Goal: Information Seeking & Learning: Learn about a topic

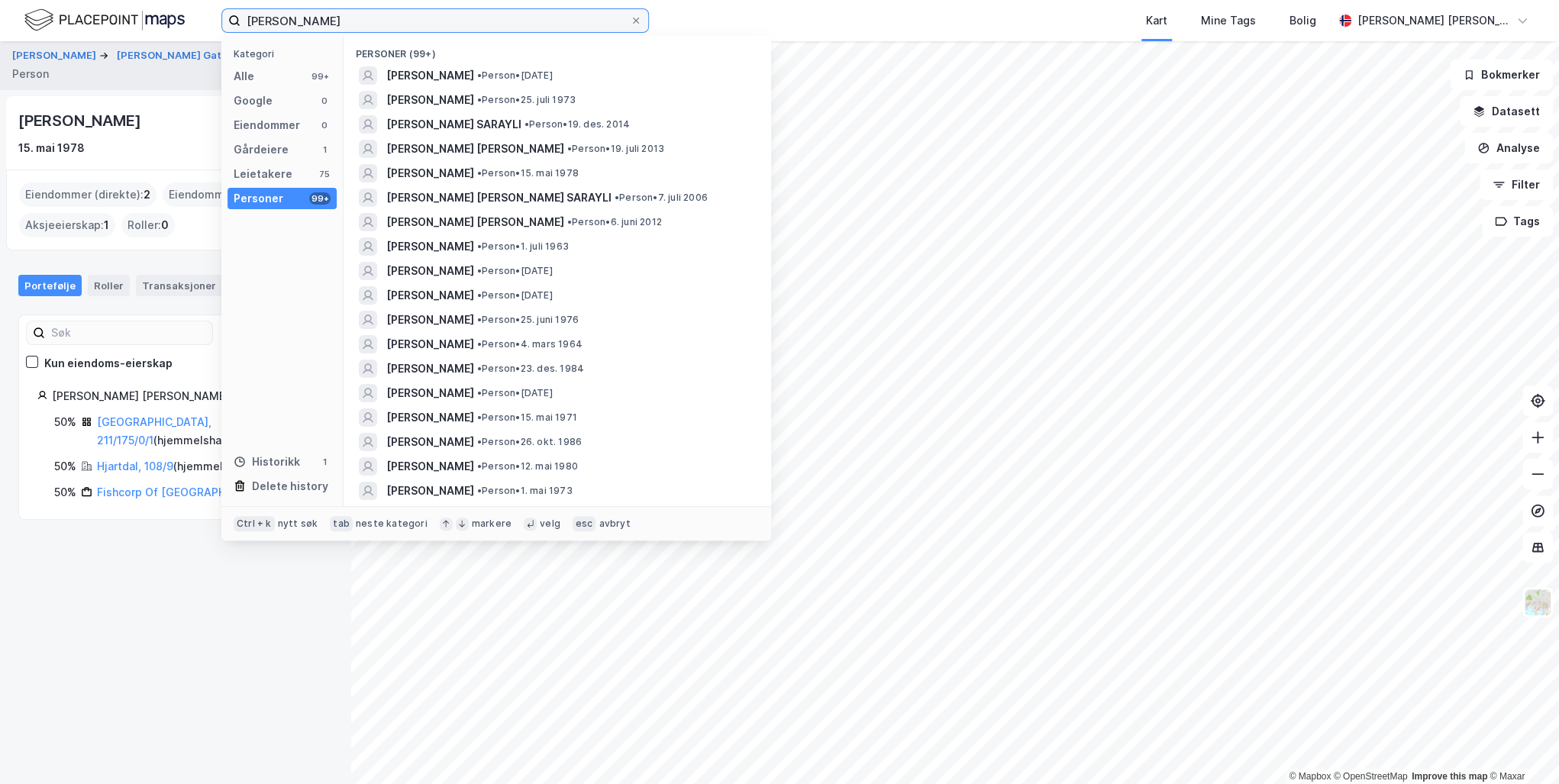
drag, startPoint x: 372, startPoint y: 25, endPoint x: 455, endPoint y: 25, distance: 83.0
click at [455, 25] on input "Murat Sarayli" at bounding box center [435, 20] width 389 height 23
drag, startPoint x: 465, startPoint y: 25, endPoint x: 150, endPoint y: 21, distance: 315.0
click at [150, 21] on div "Murat Sarayli Kategori Alle 99+ Google 0 Eiendommer 0 Gårdeiere 1 Leietakere 75…" at bounding box center [779, 20] width 1559 height 42
type input "linda johansens'"
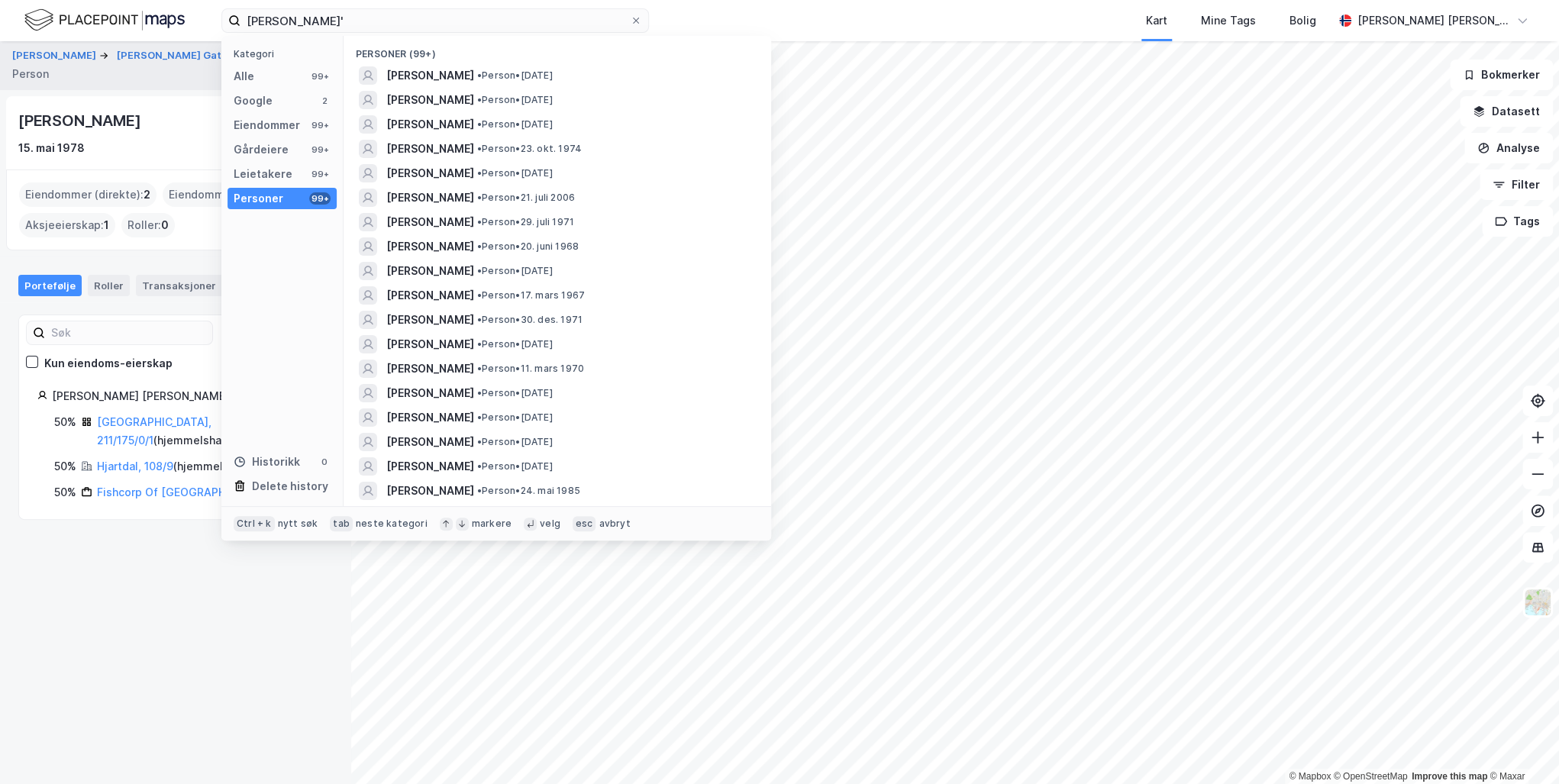
click at [432, 244] on span "[PERSON_NAME]" at bounding box center [430, 246] width 88 height 19
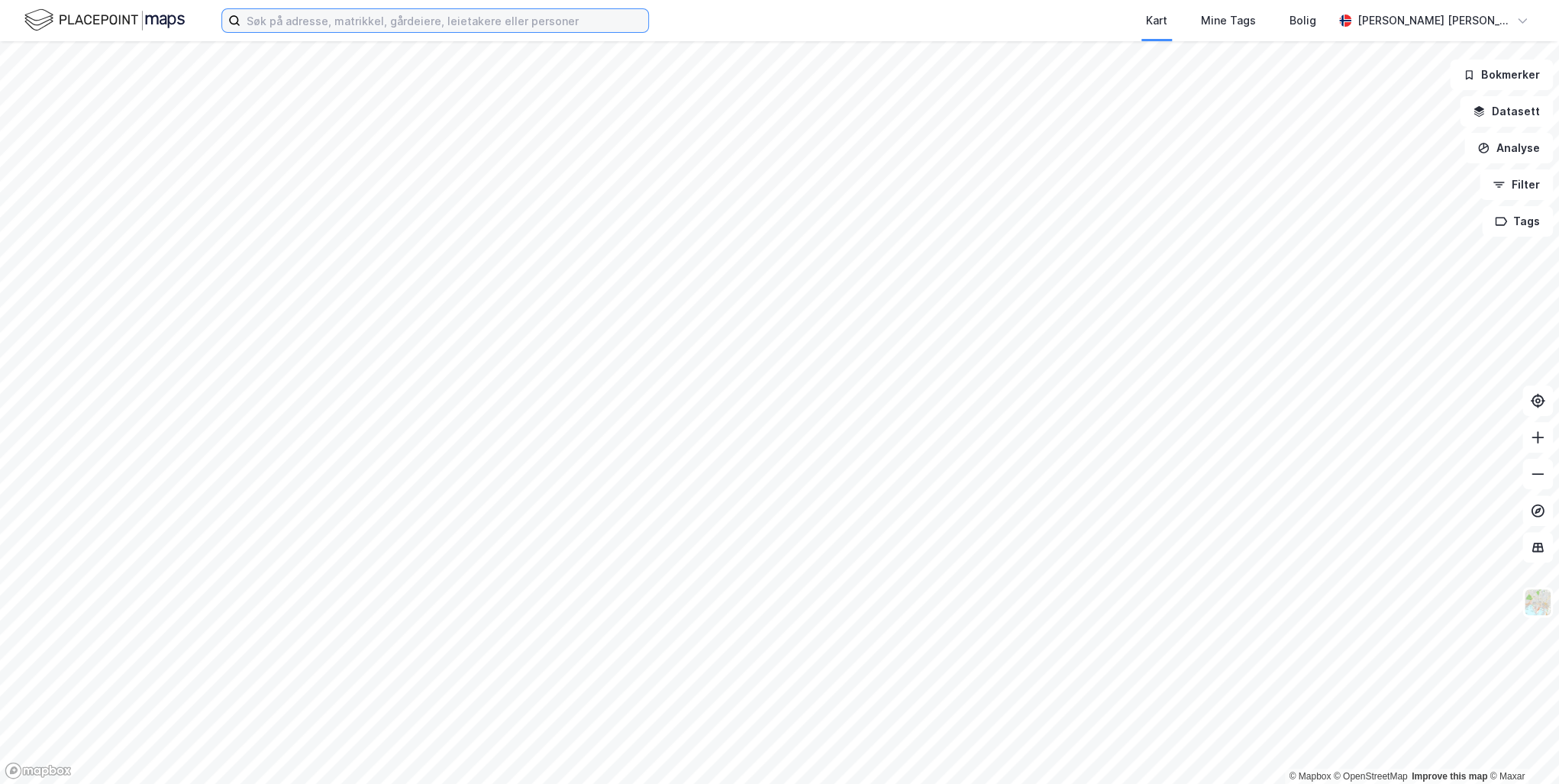
click at [298, 23] on input at bounding box center [444, 20] width 408 height 23
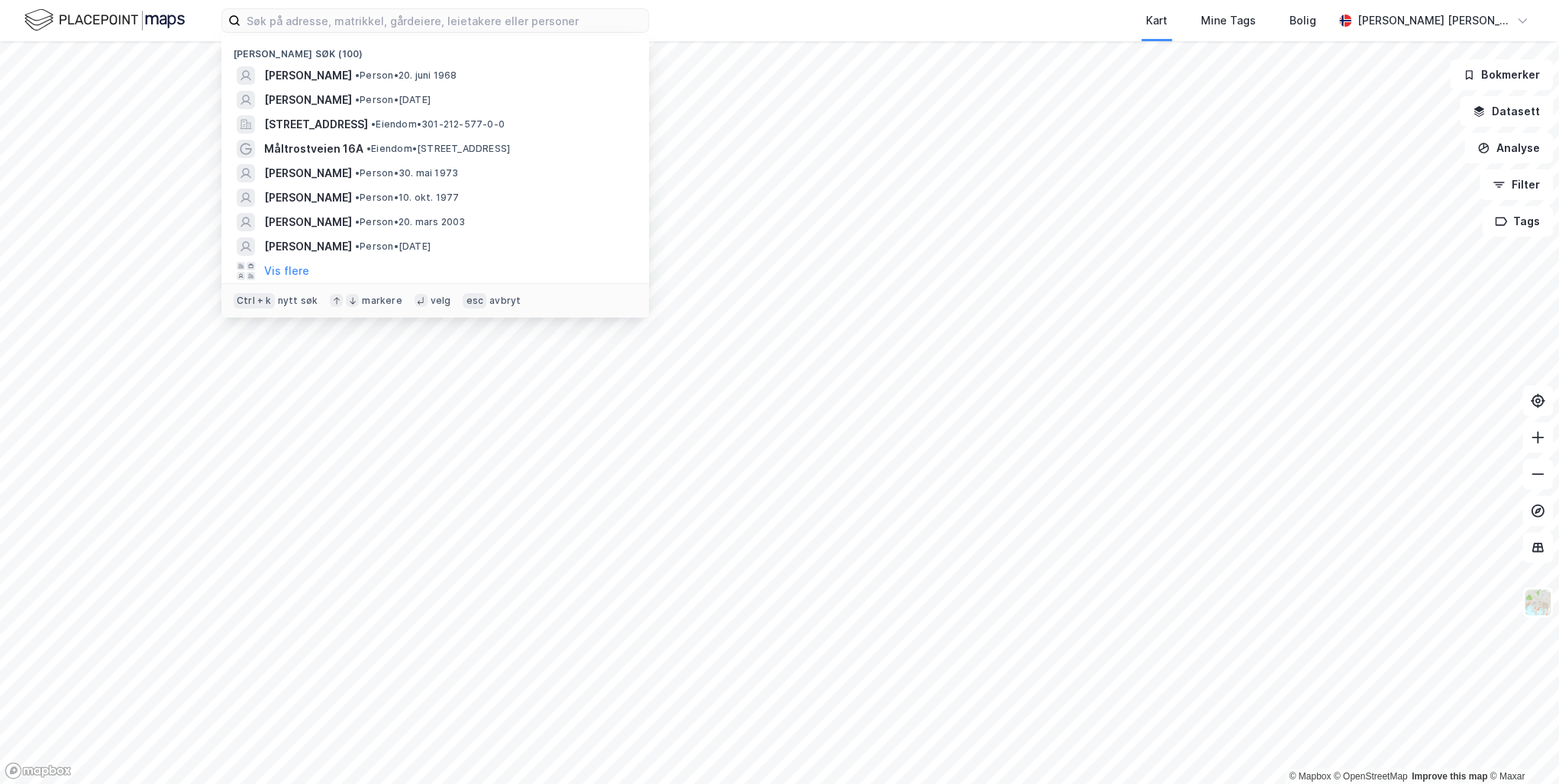
click at [324, 76] on span "[PERSON_NAME]" at bounding box center [308, 76] width 88 height 19
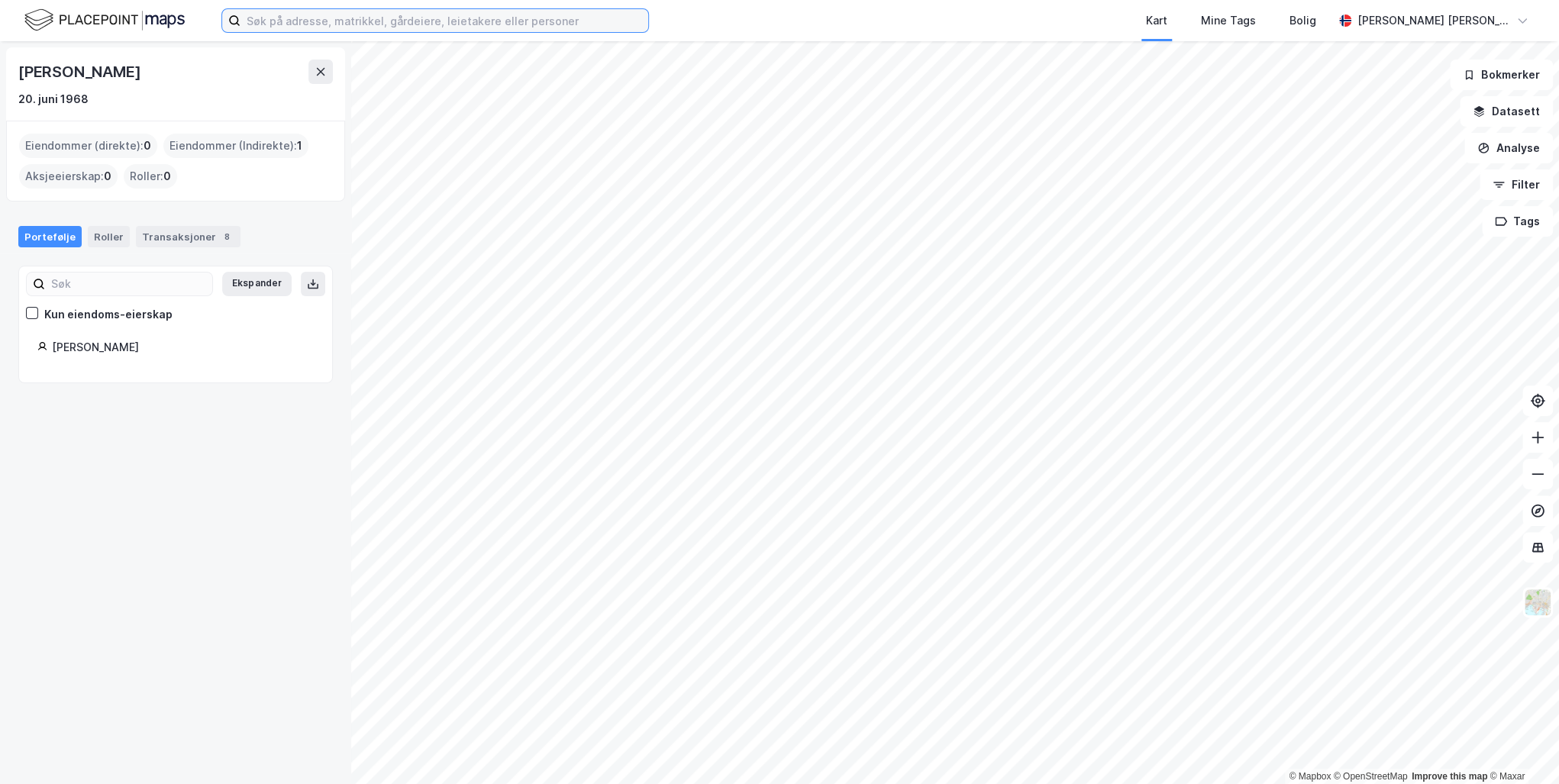
click at [331, 19] on input at bounding box center [444, 20] width 408 height 23
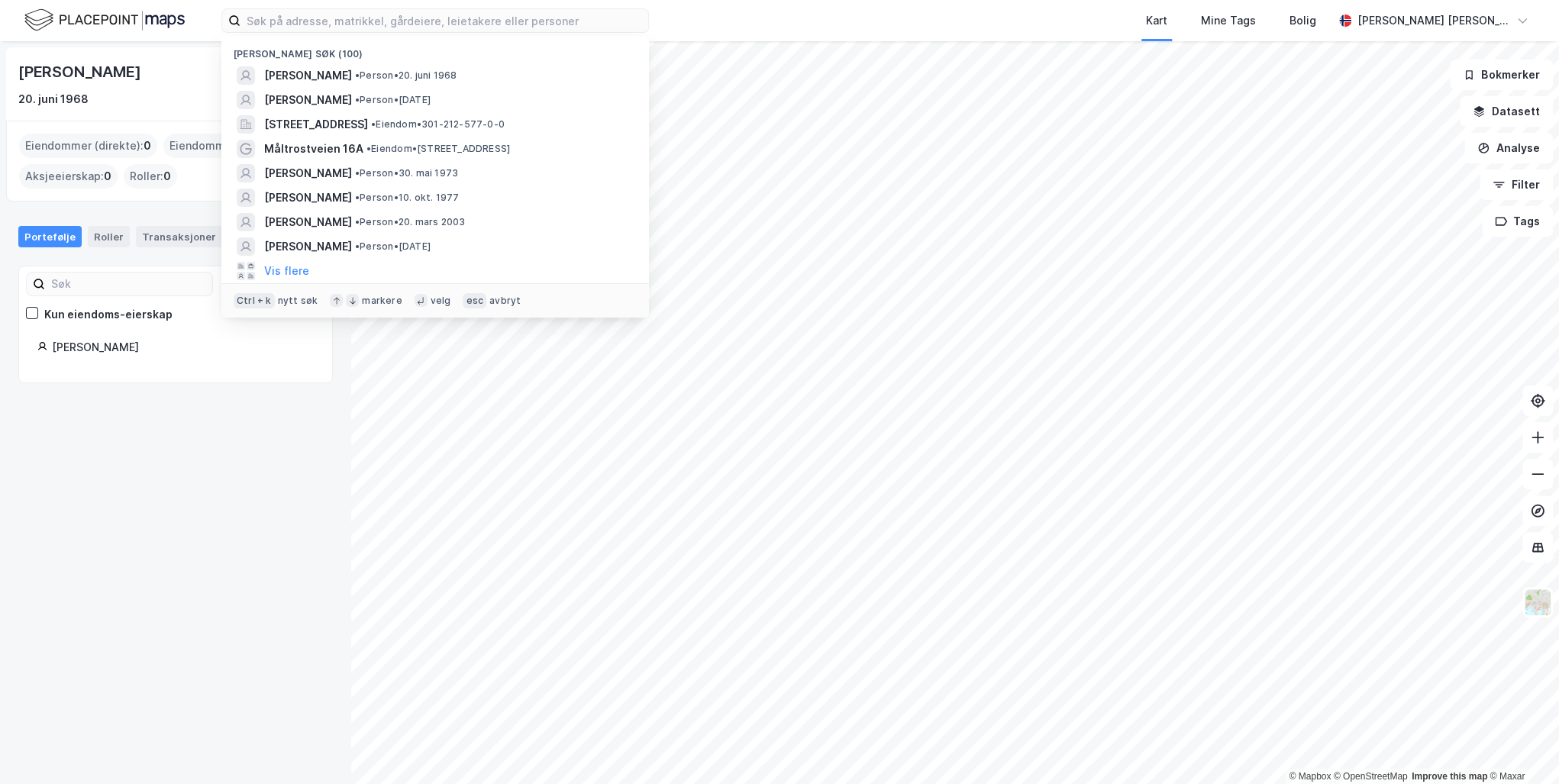
click at [339, 71] on span "[PERSON_NAME]" at bounding box center [308, 76] width 88 height 19
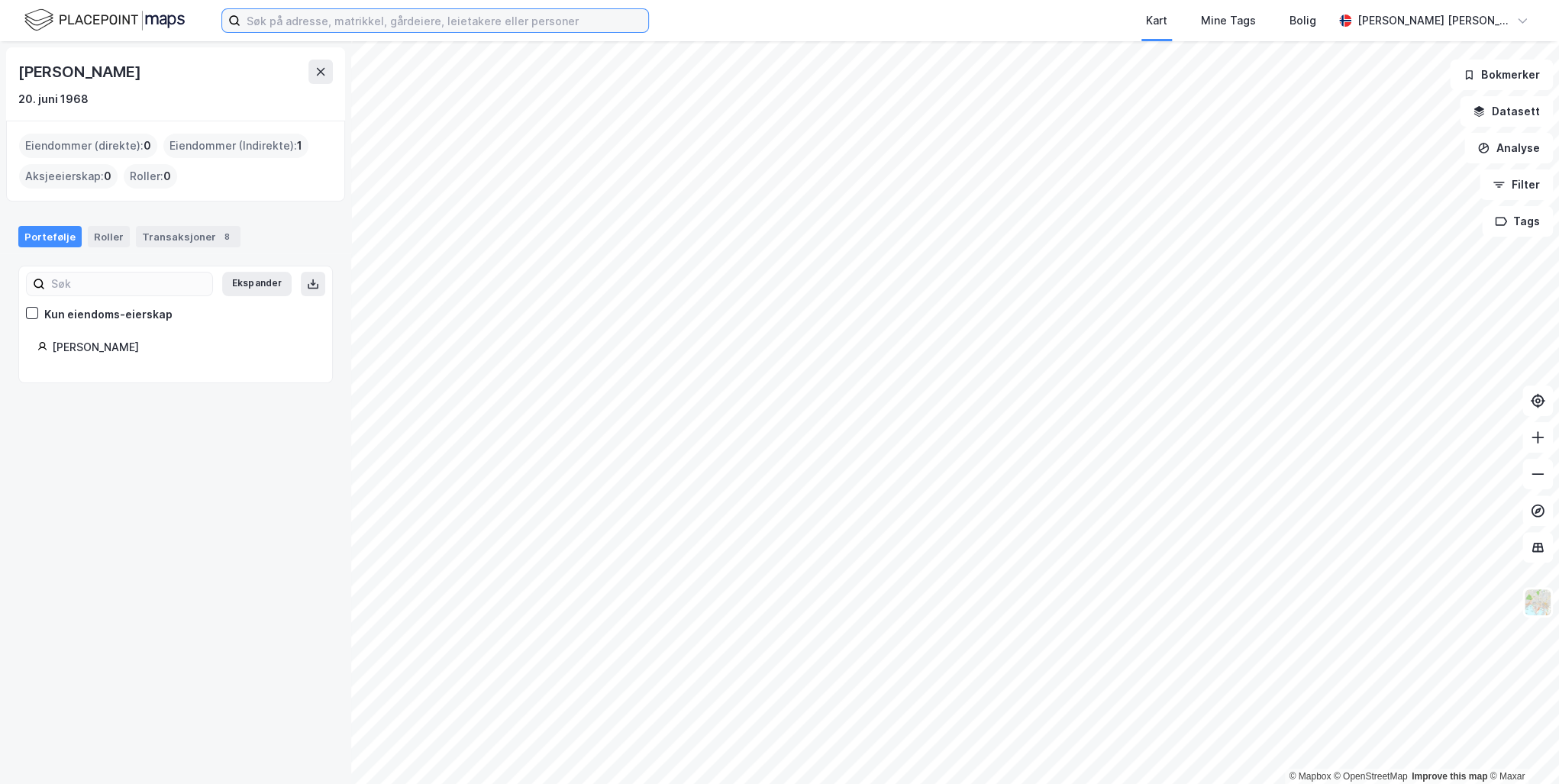
click at [325, 16] on input at bounding box center [444, 20] width 408 height 23
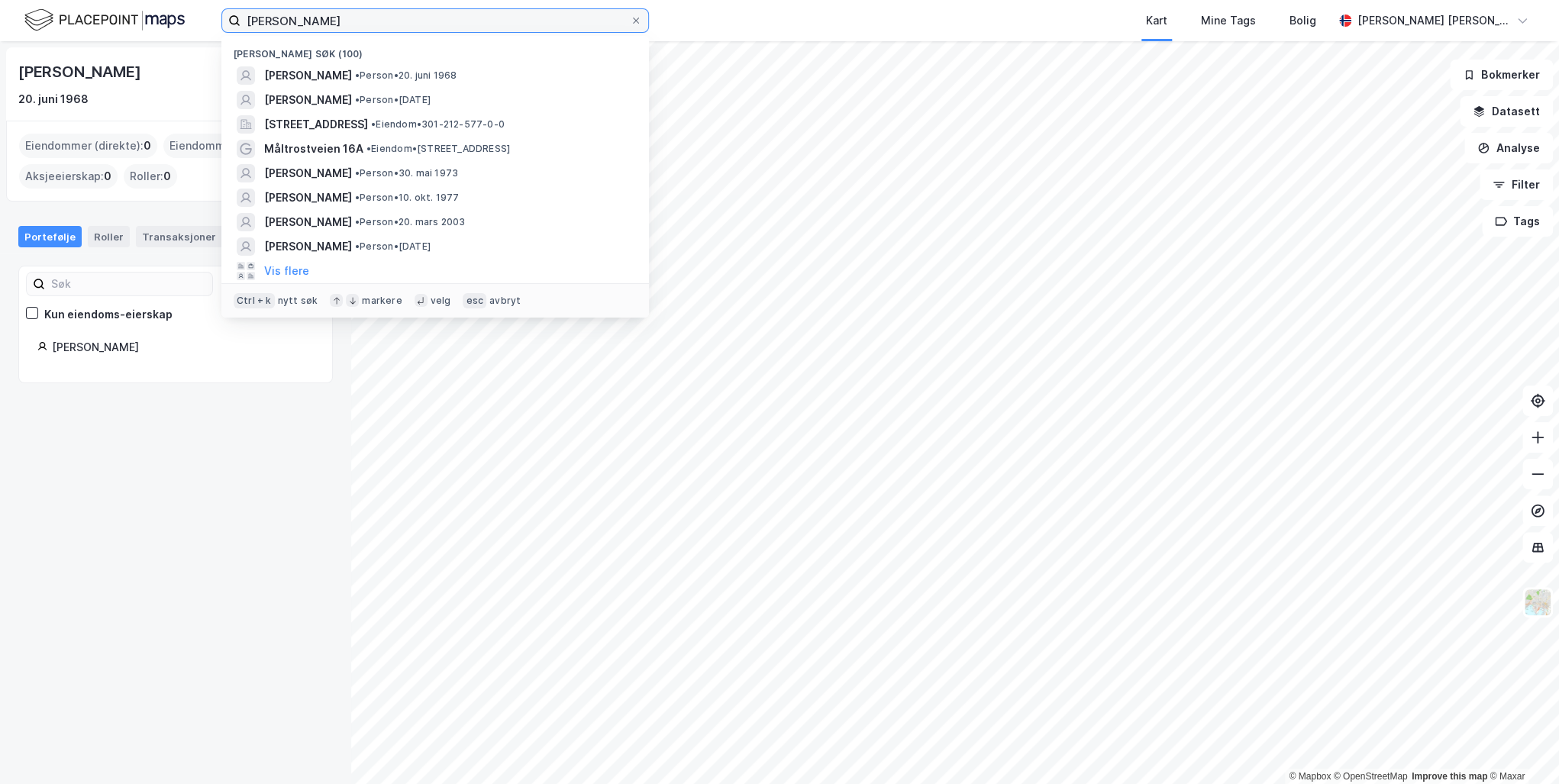
type input "[PERSON_NAME]"
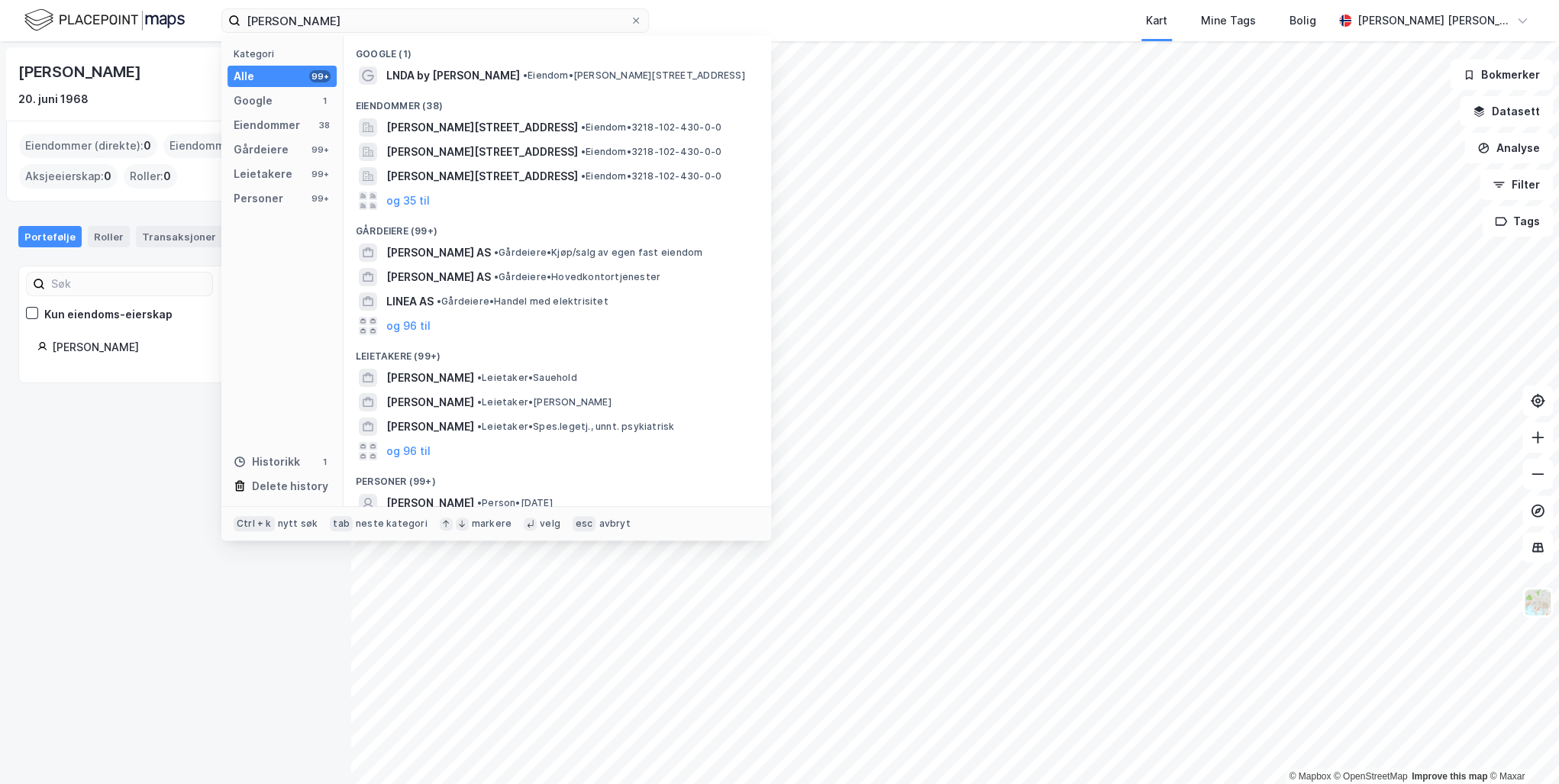
click at [460, 71] on span "LNDA by [PERSON_NAME]" at bounding box center [453, 76] width 133 height 19
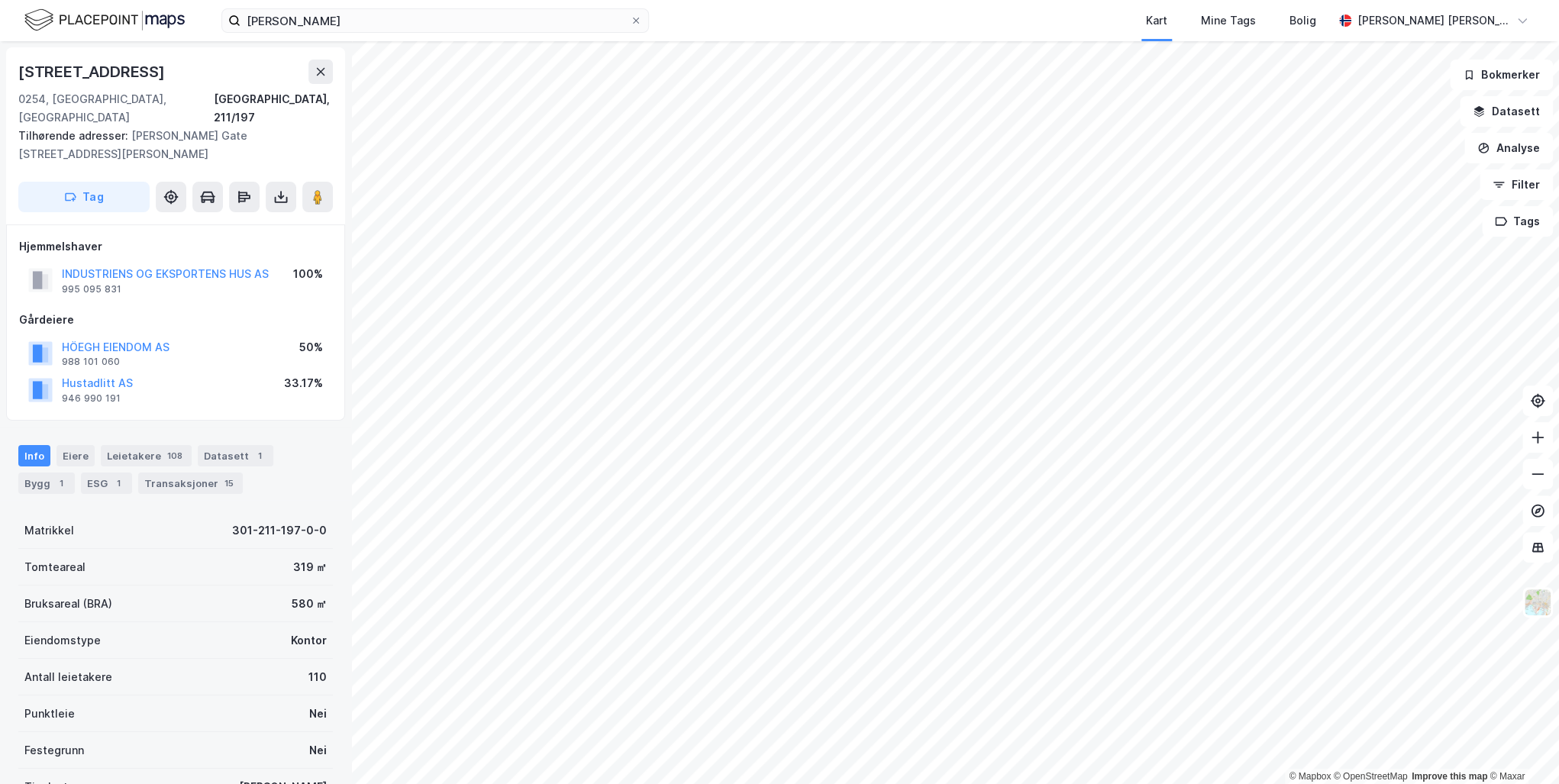
click at [132, 445] on div "Leietakere 108" at bounding box center [146, 455] width 91 height 21
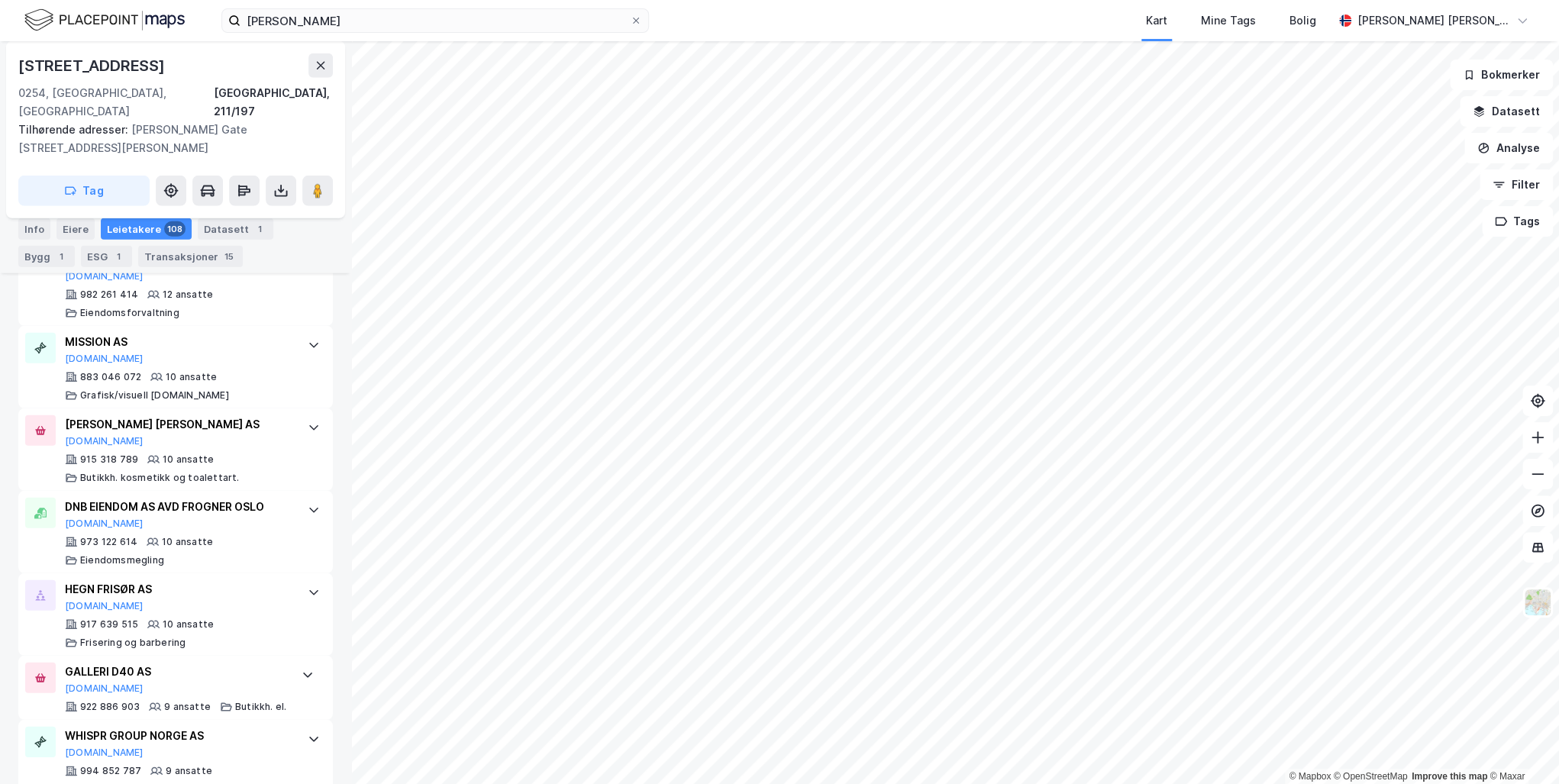
scroll to position [2686, 0]
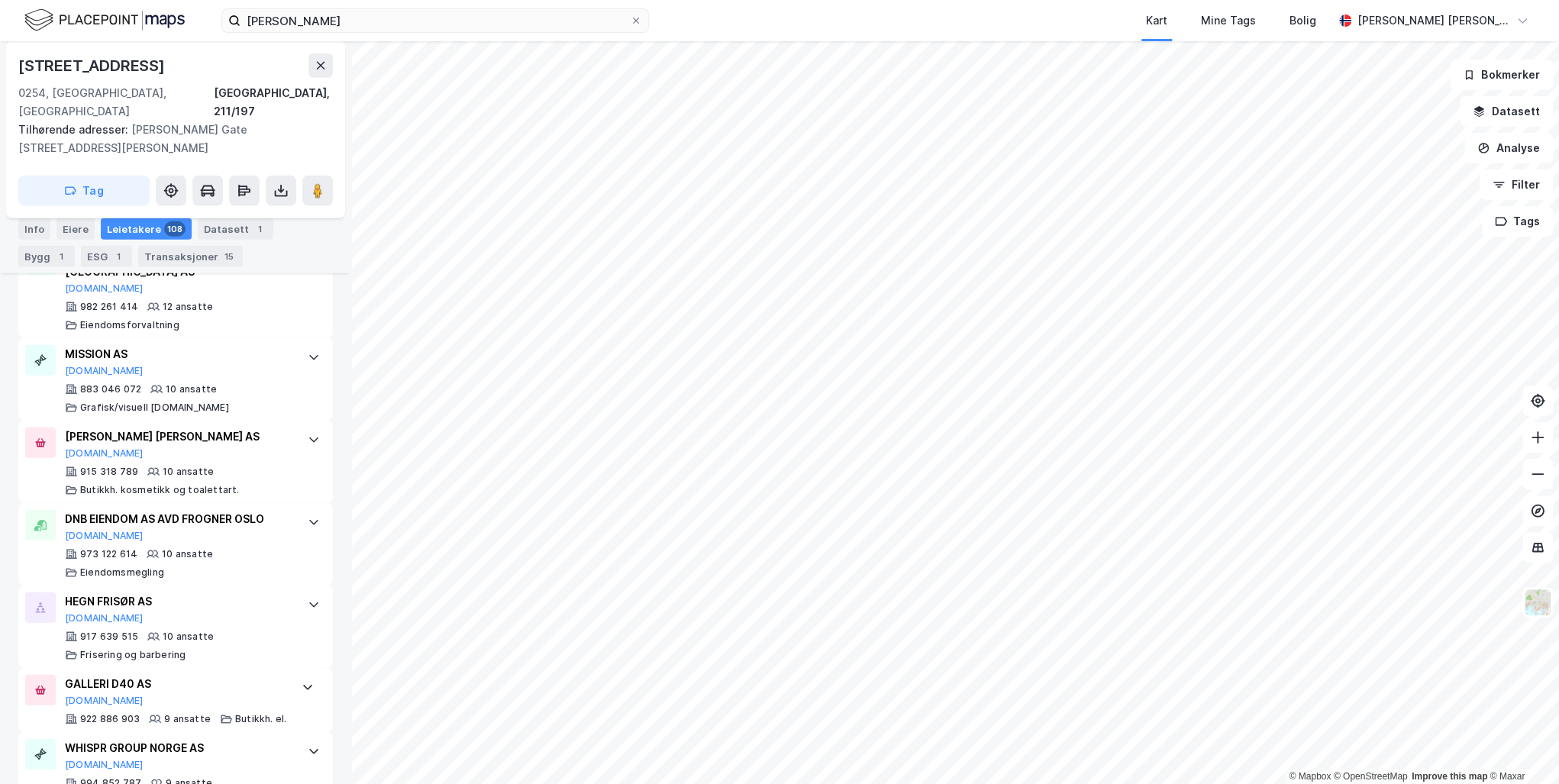
click at [168, 427] on div "[PERSON_NAME] [PERSON_NAME] AS" at bounding box center [178, 437] width 228 height 19
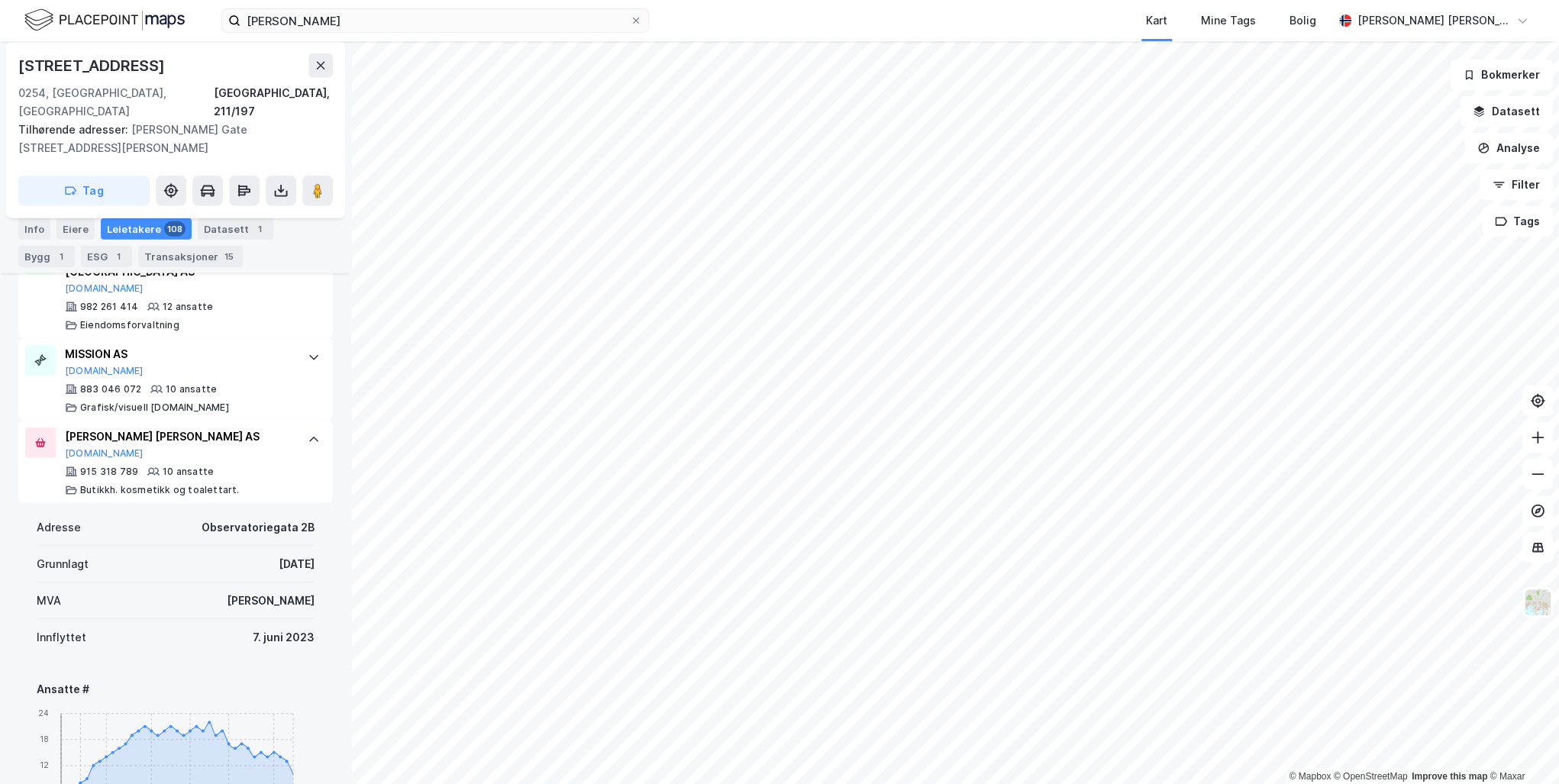
click at [76, 447] on button "[DOMAIN_NAME]" at bounding box center [104, 453] width 79 height 12
click at [363, 22] on input "[PERSON_NAME]" at bounding box center [435, 20] width 389 height 23
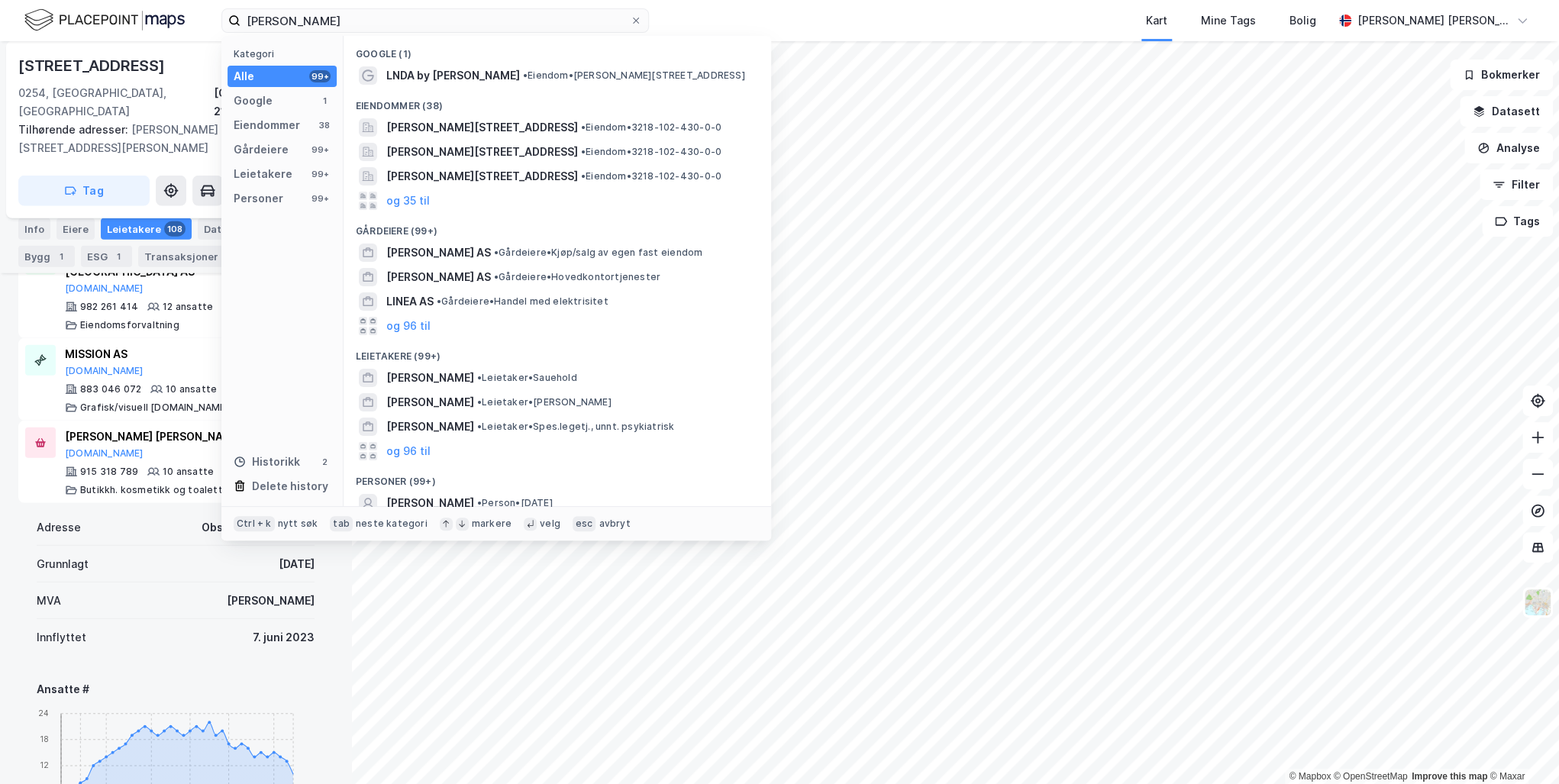
click at [259, 200] on div "Personer" at bounding box center [258, 199] width 49 height 19
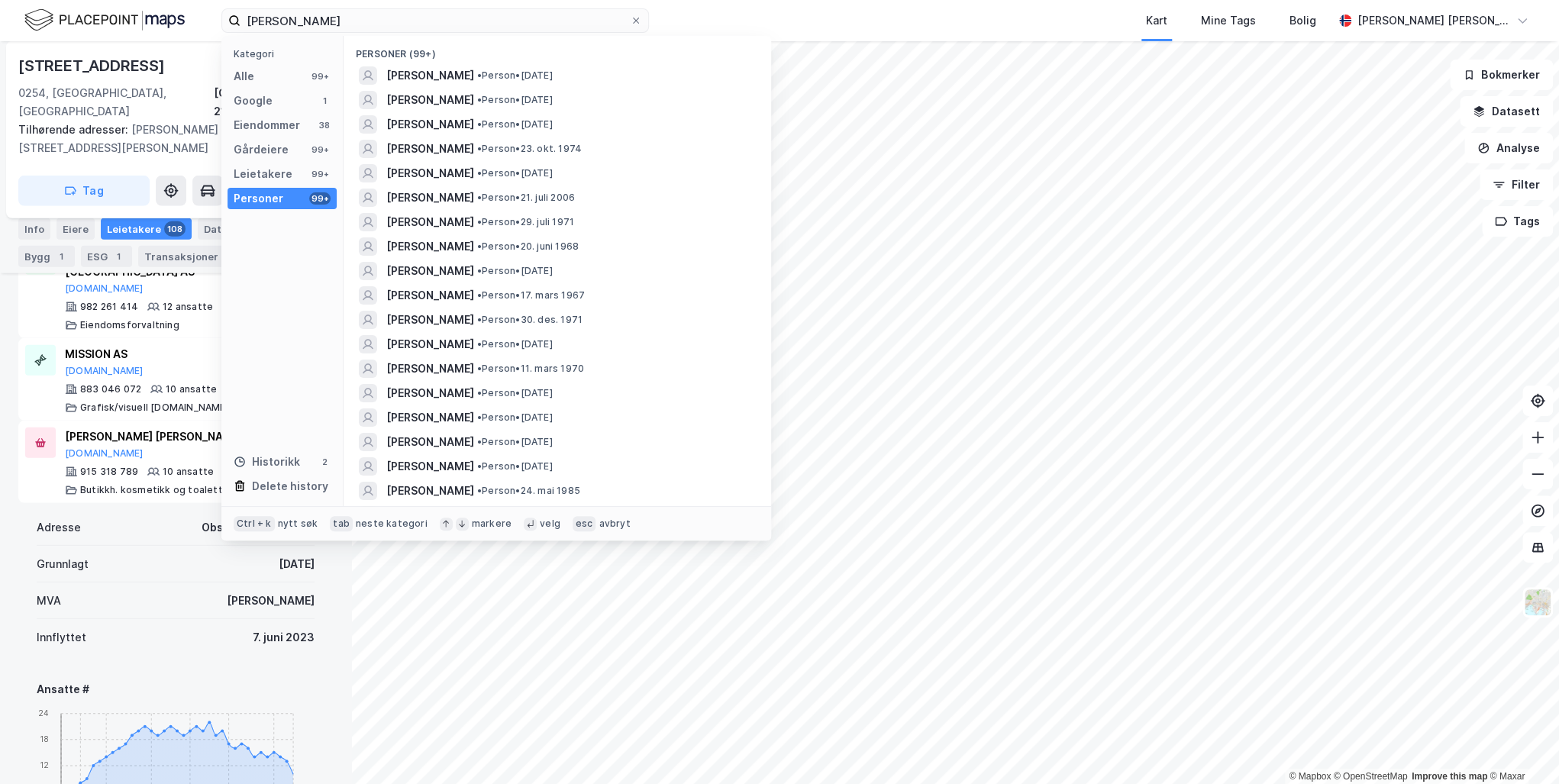
click at [427, 296] on span "[PERSON_NAME]" at bounding box center [430, 296] width 88 height 19
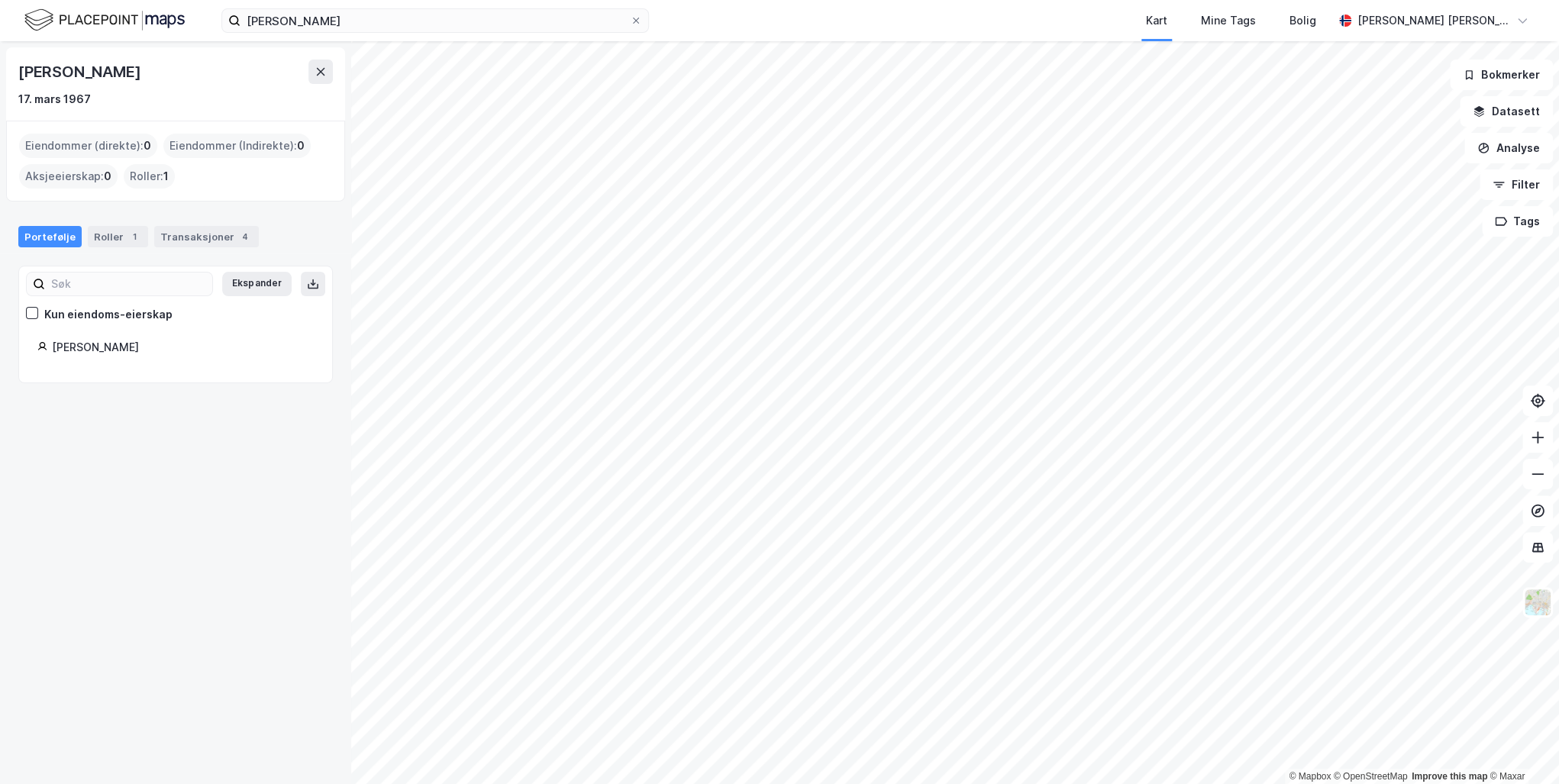
click at [206, 237] on div "Transaksjoner 4" at bounding box center [206, 236] width 104 height 21
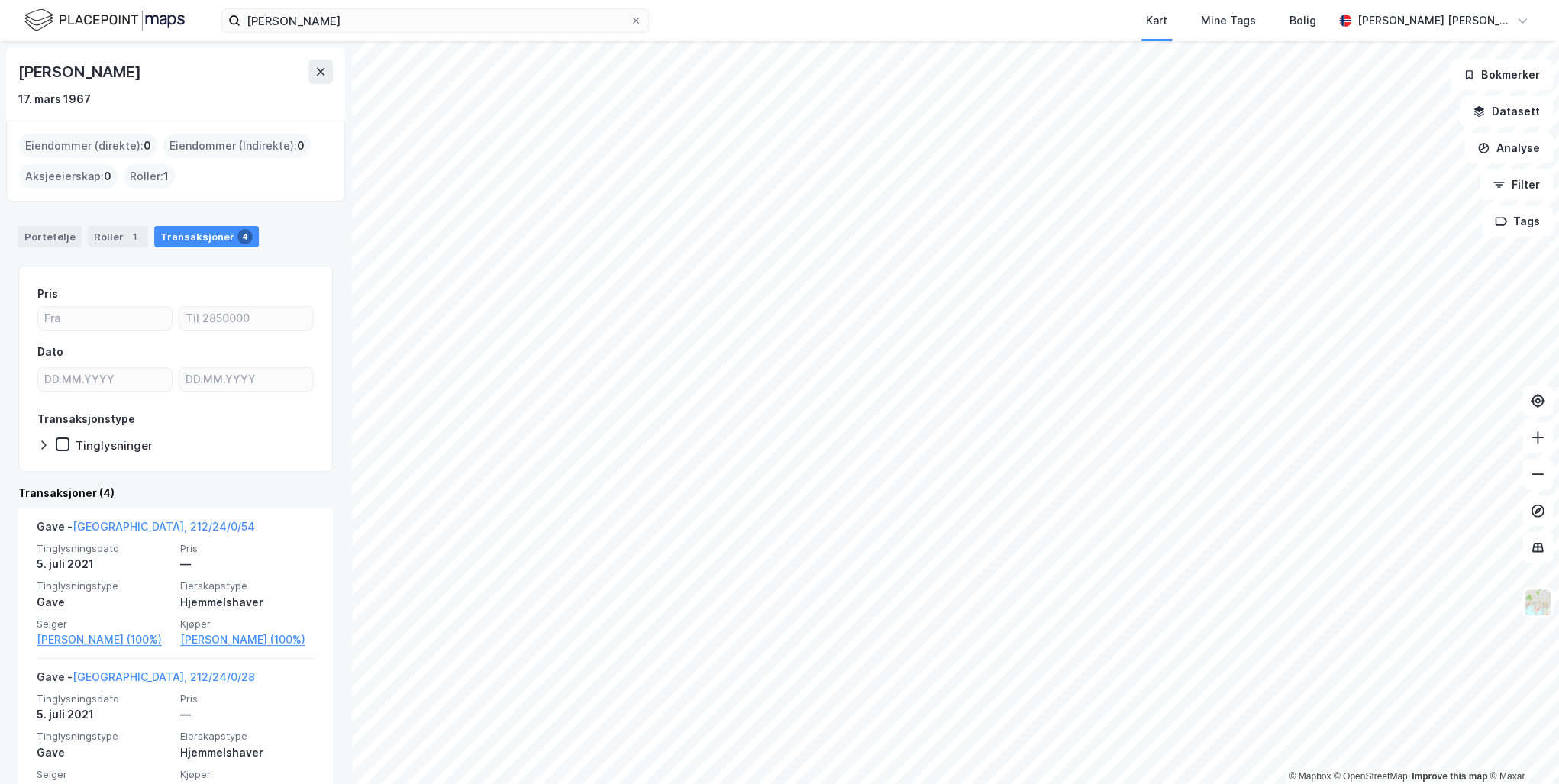
click at [134, 523] on link "[GEOGRAPHIC_DATA], 212/24/0/54" at bounding box center [163, 526] width 183 height 13
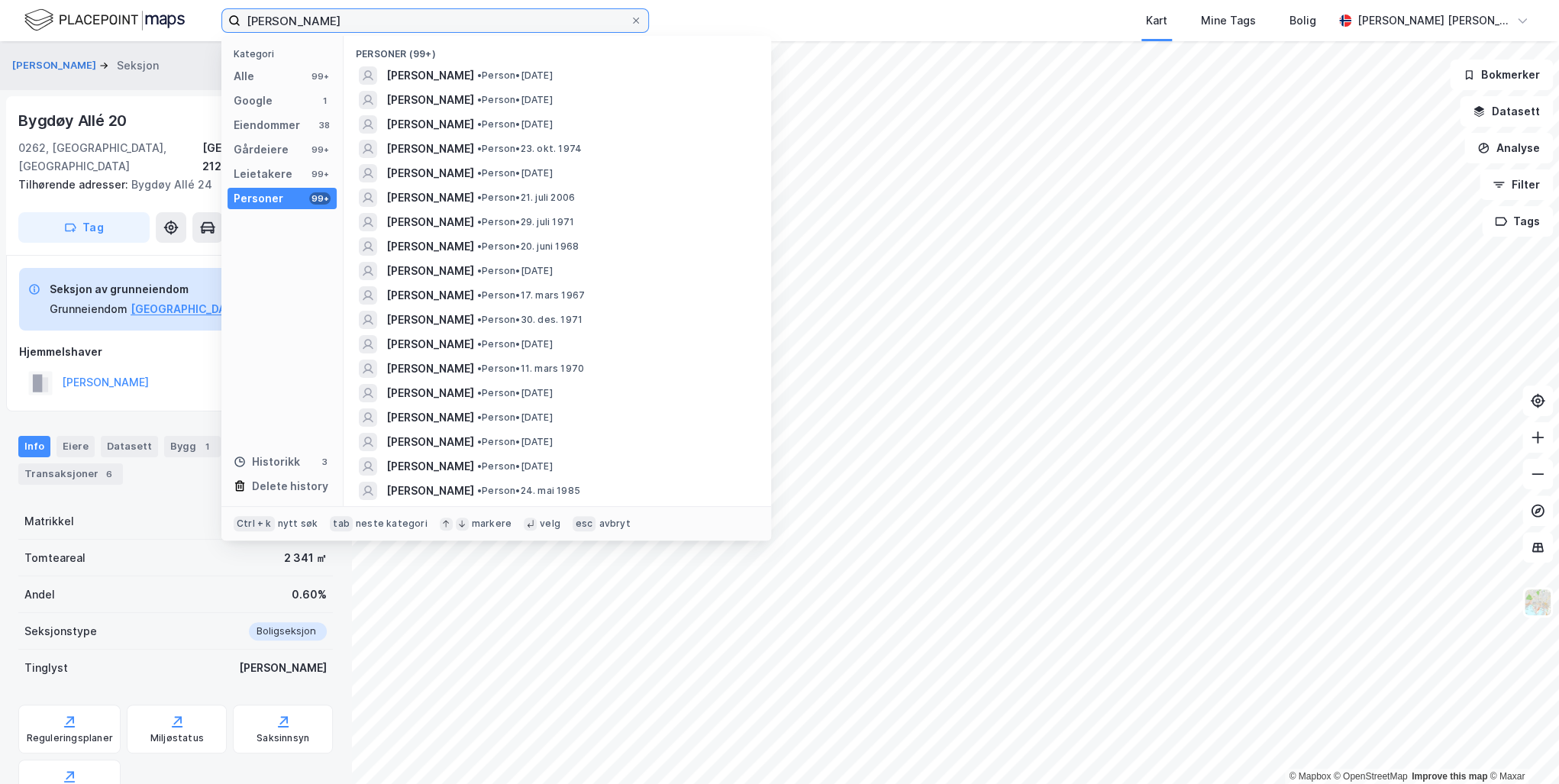
drag, startPoint x: 352, startPoint y: 18, endPoint x: 218, endPoint y: 17, distance: 134.0
click at [225, 19] on label "[PERSON_NAME]" at bounding box center [435, 20] width 427 height 25
paste input "[PERSON_NAME] [PERSON_NAME]"
type input "[PERSON_NAME] [PERSON_NAME]"
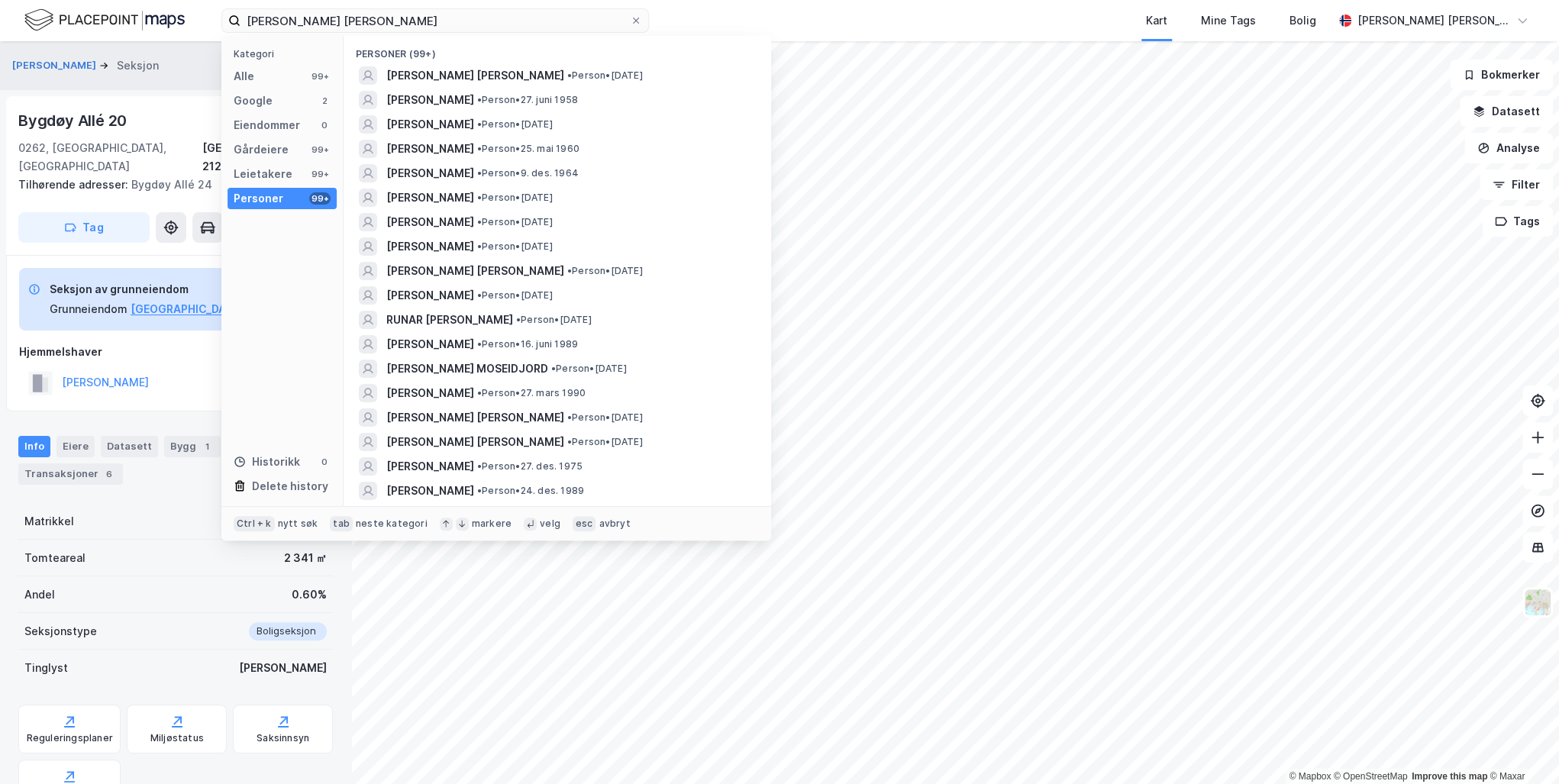
click at [468, 74] on span "[PERSON_NAME] [PERSON_NAME]" at bounding box center [475, 76] width 178 height 19
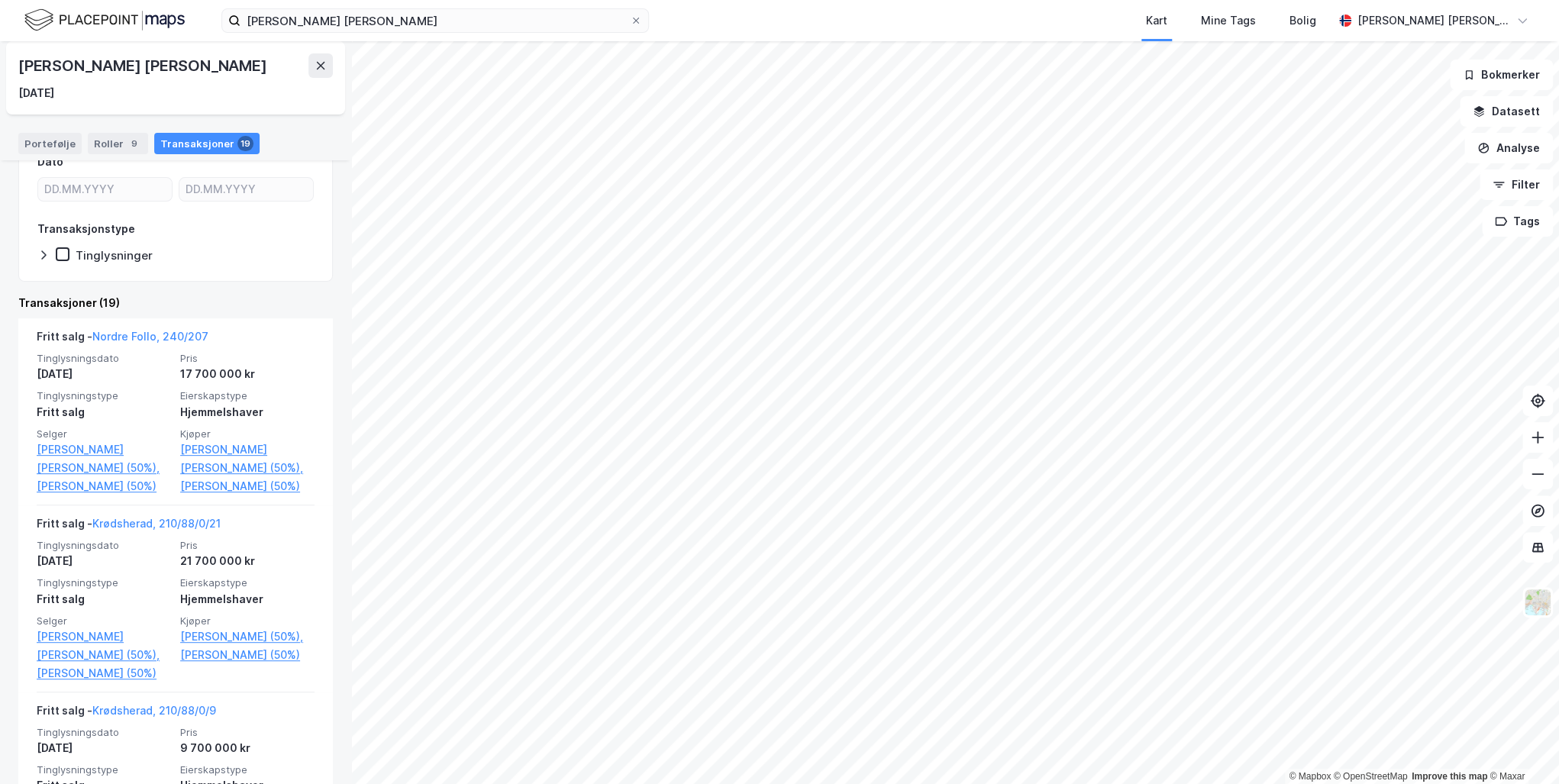
scroll to position [183, 0]
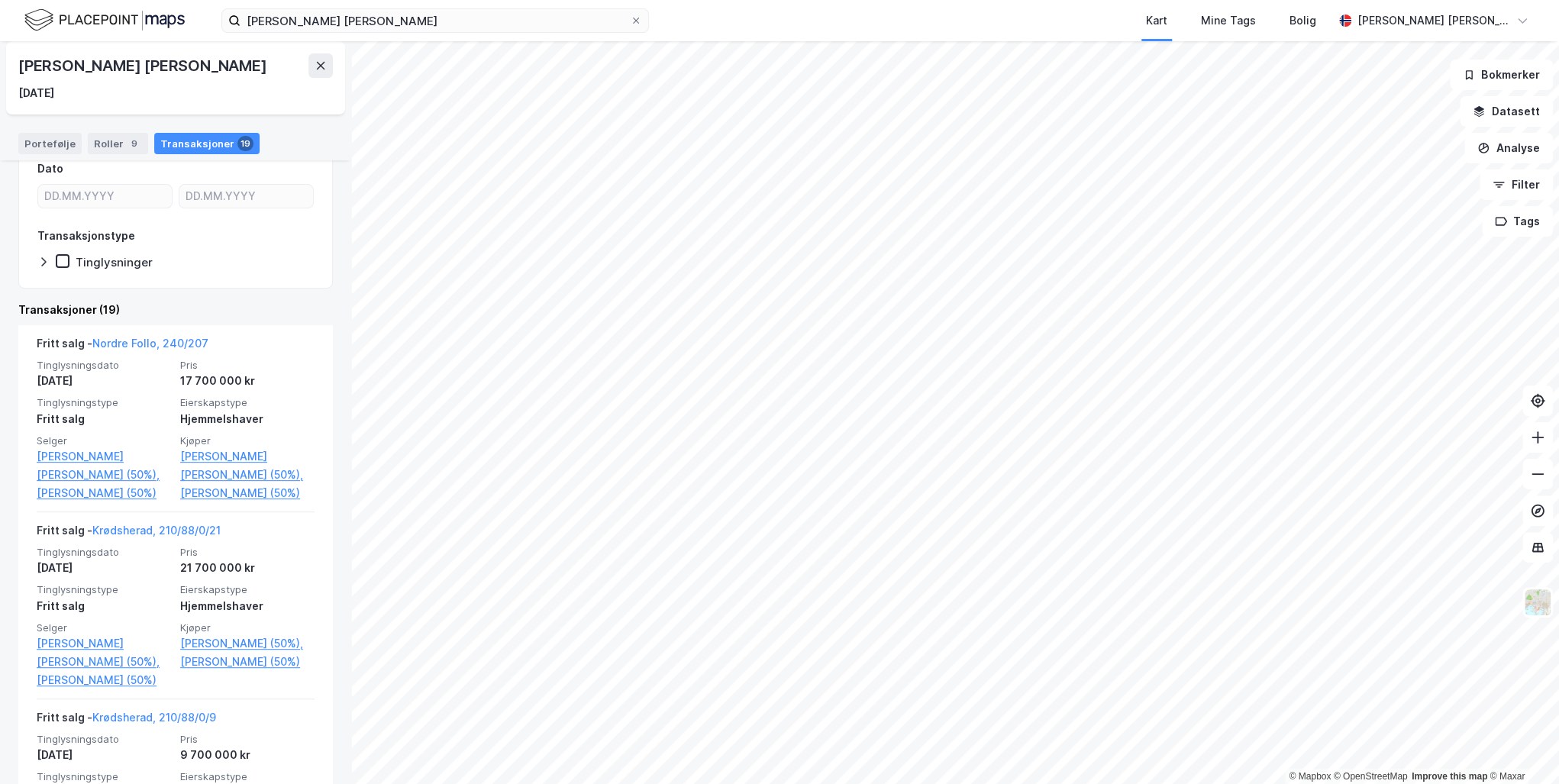
click at [140, 341] on link "Nordre Follo, 240/207" at bounding box center [150, 342] width 116 height 13
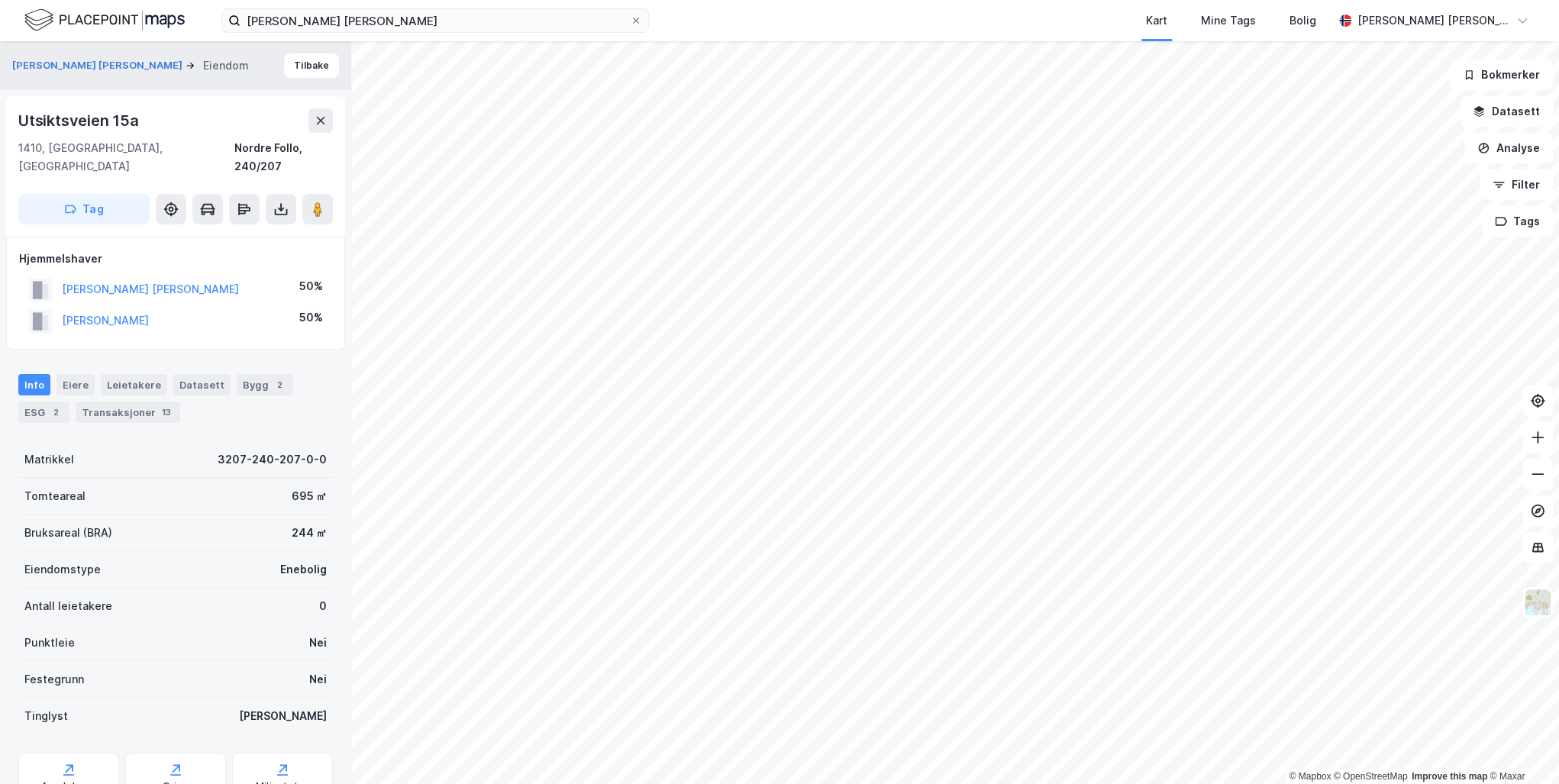
scroll to position [109, 0]
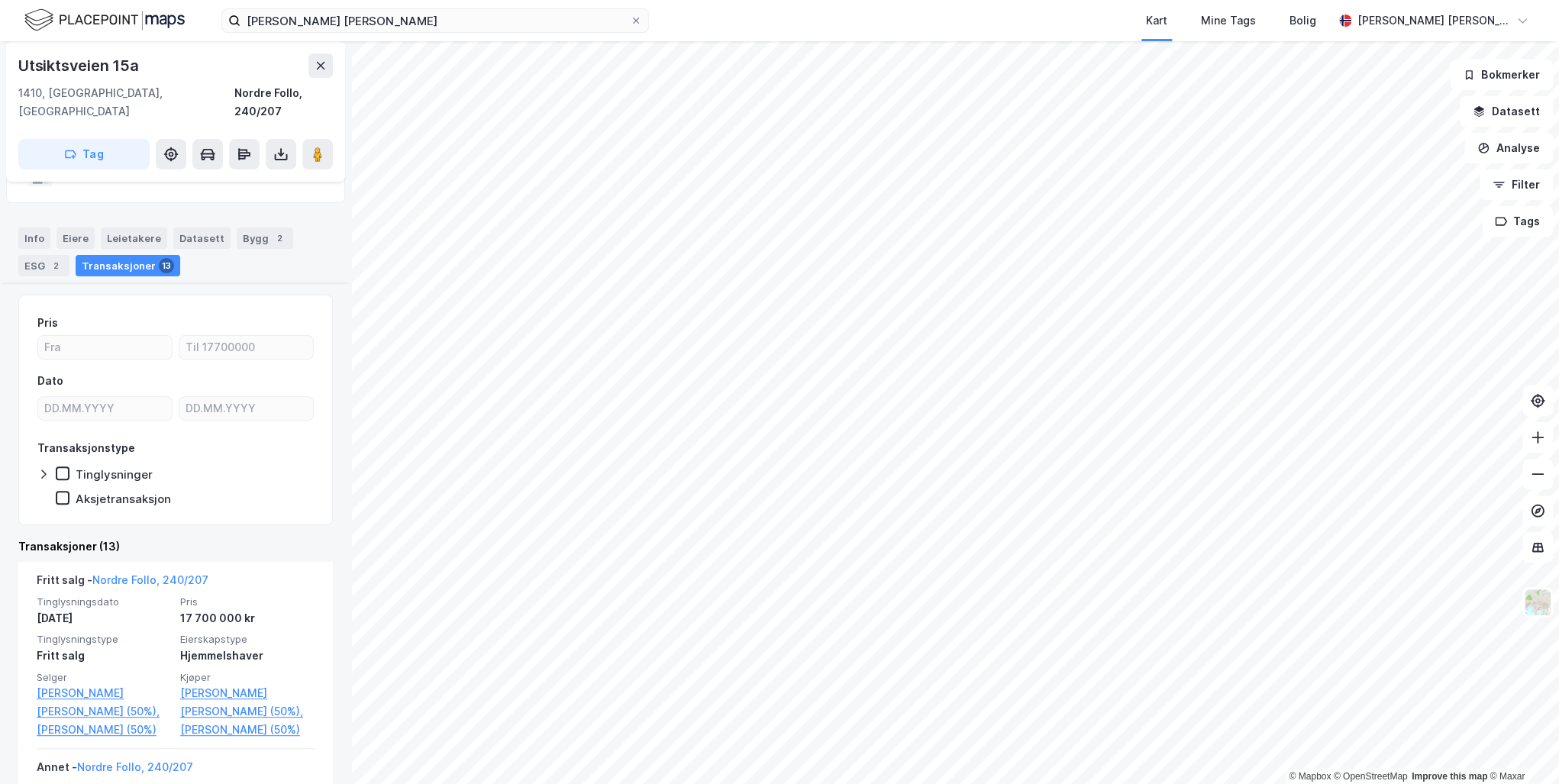
scroll to position [244, 0]
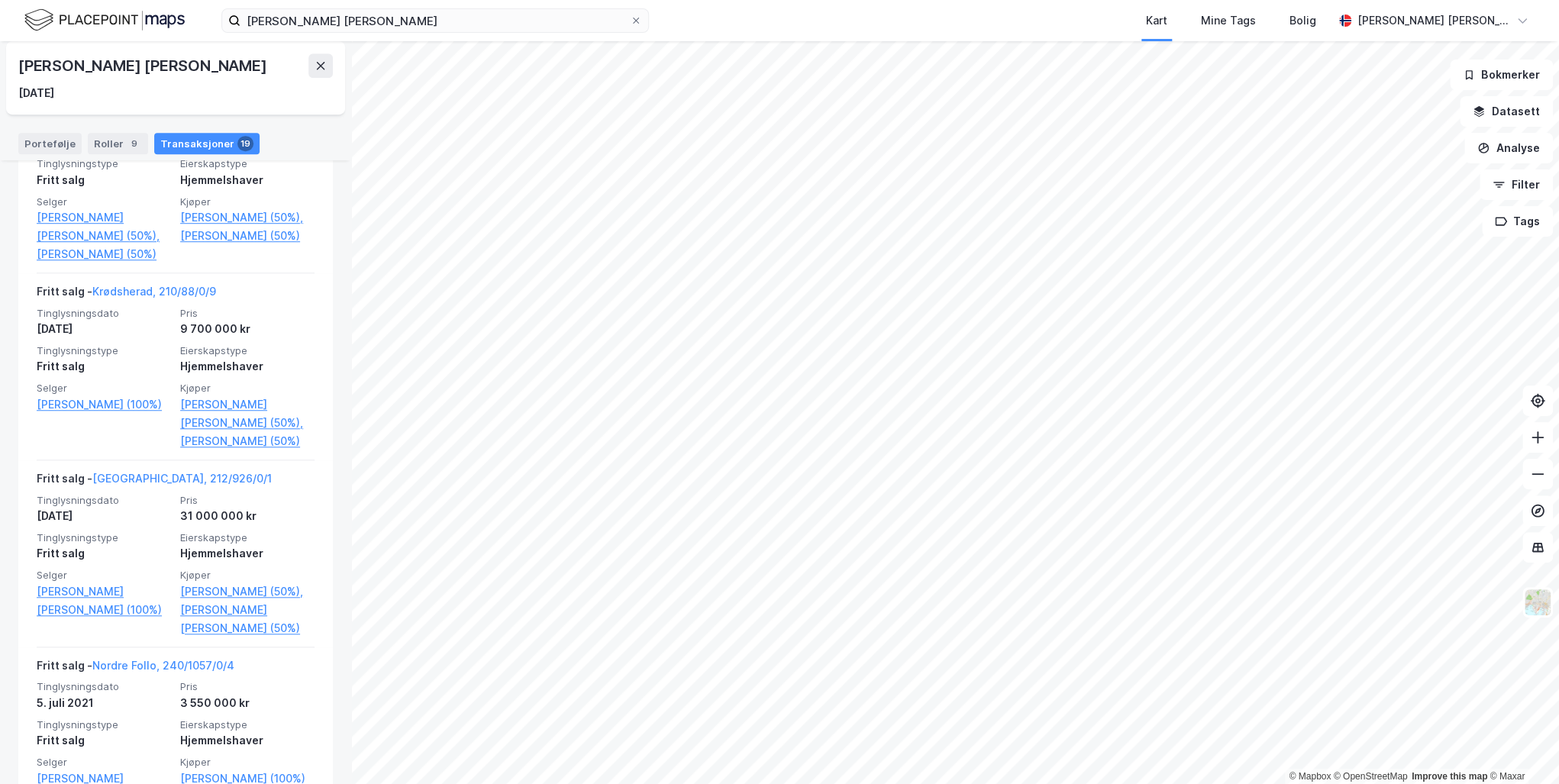
scroll to position [611, 0]
click at [145, 470] on link "[GEOGRAPHIC_DATA], 212/926/0/1" at bounding box center [182, 476] width 179 height 13
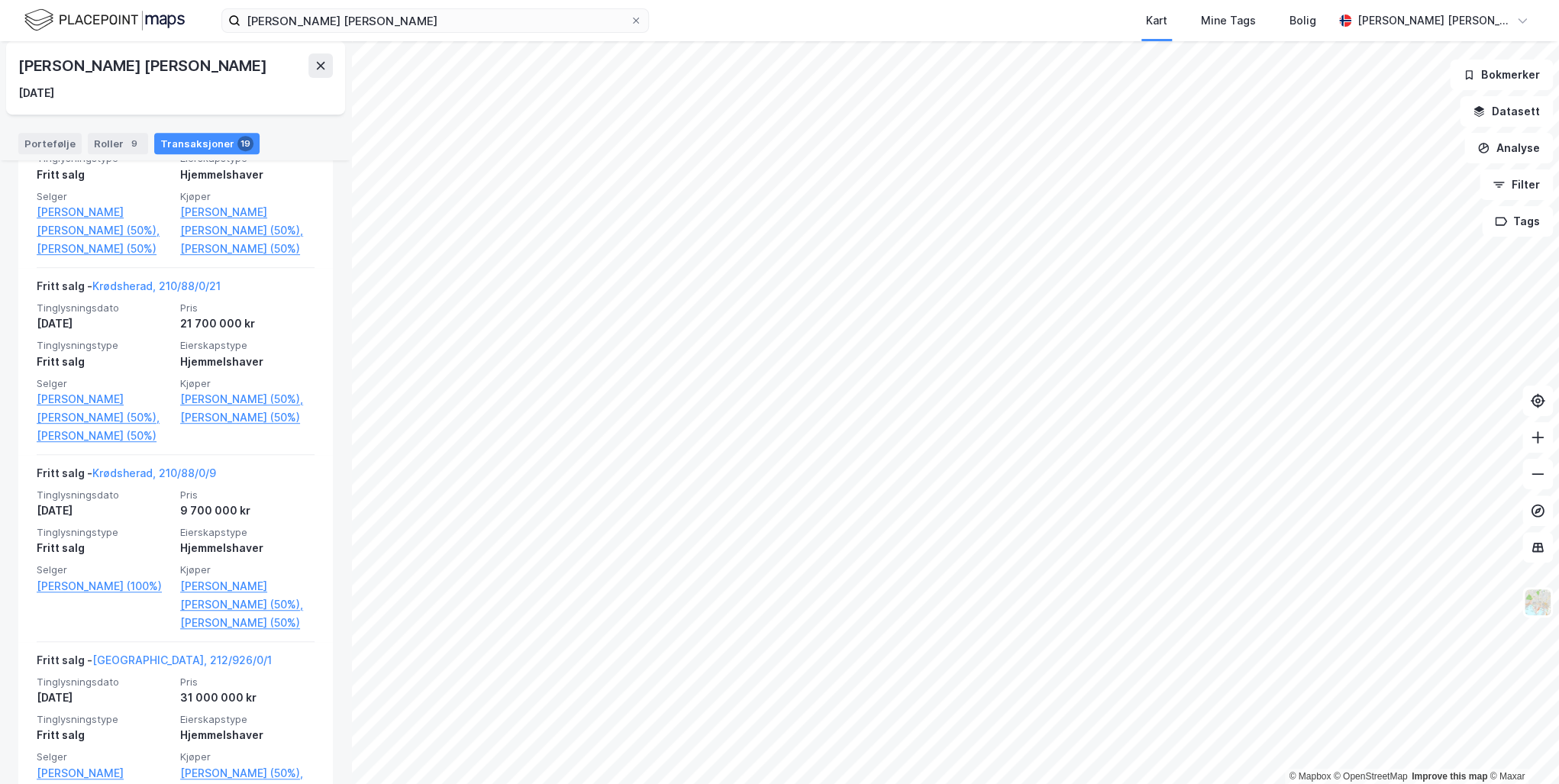
scroll to position [427, 0]
click at [140, 284] on link "Krødsherad, 210/88/0/21" at bounding box center [156, 285] width 128 height 13
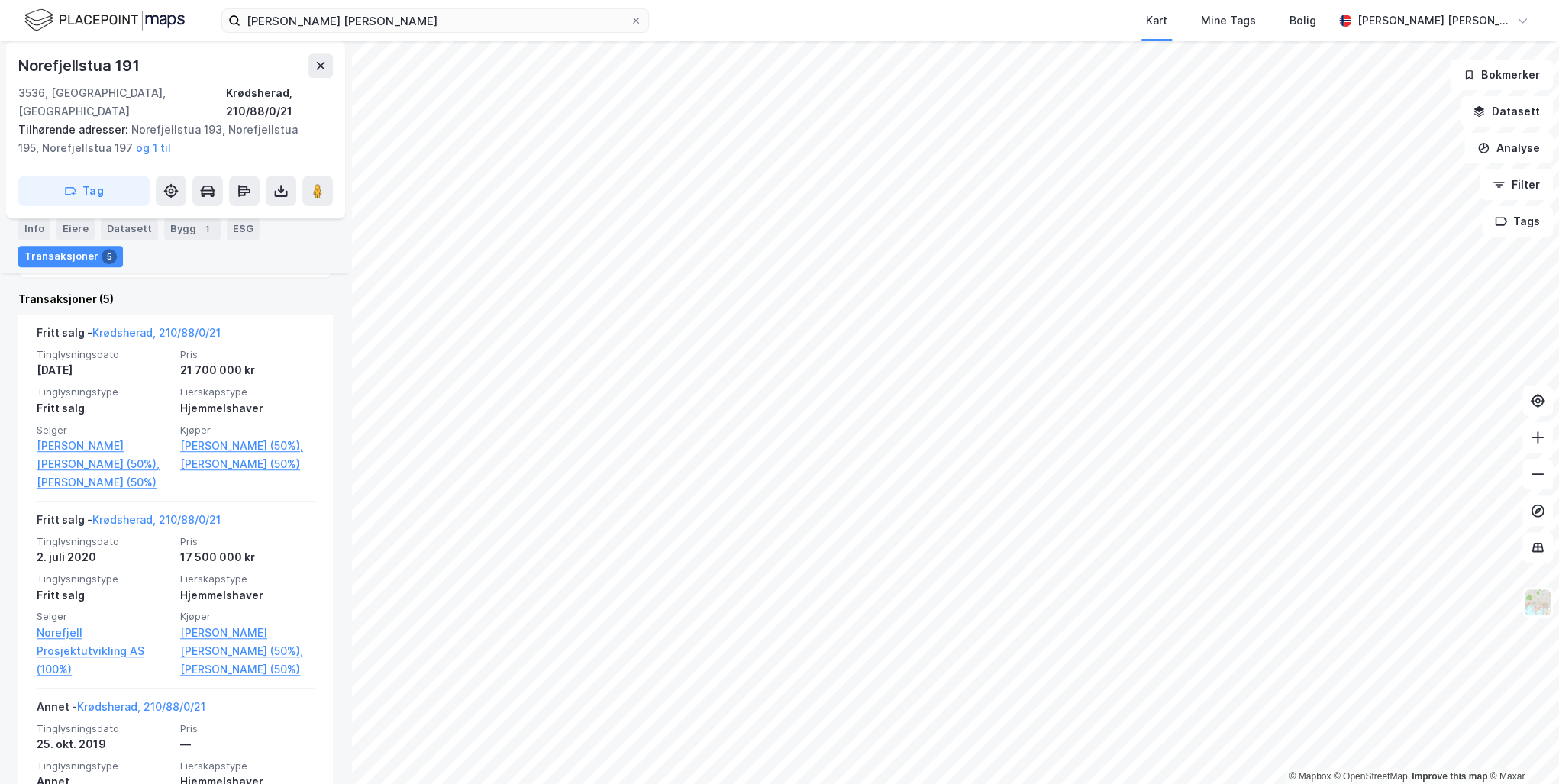
scroll to position [523, 0]
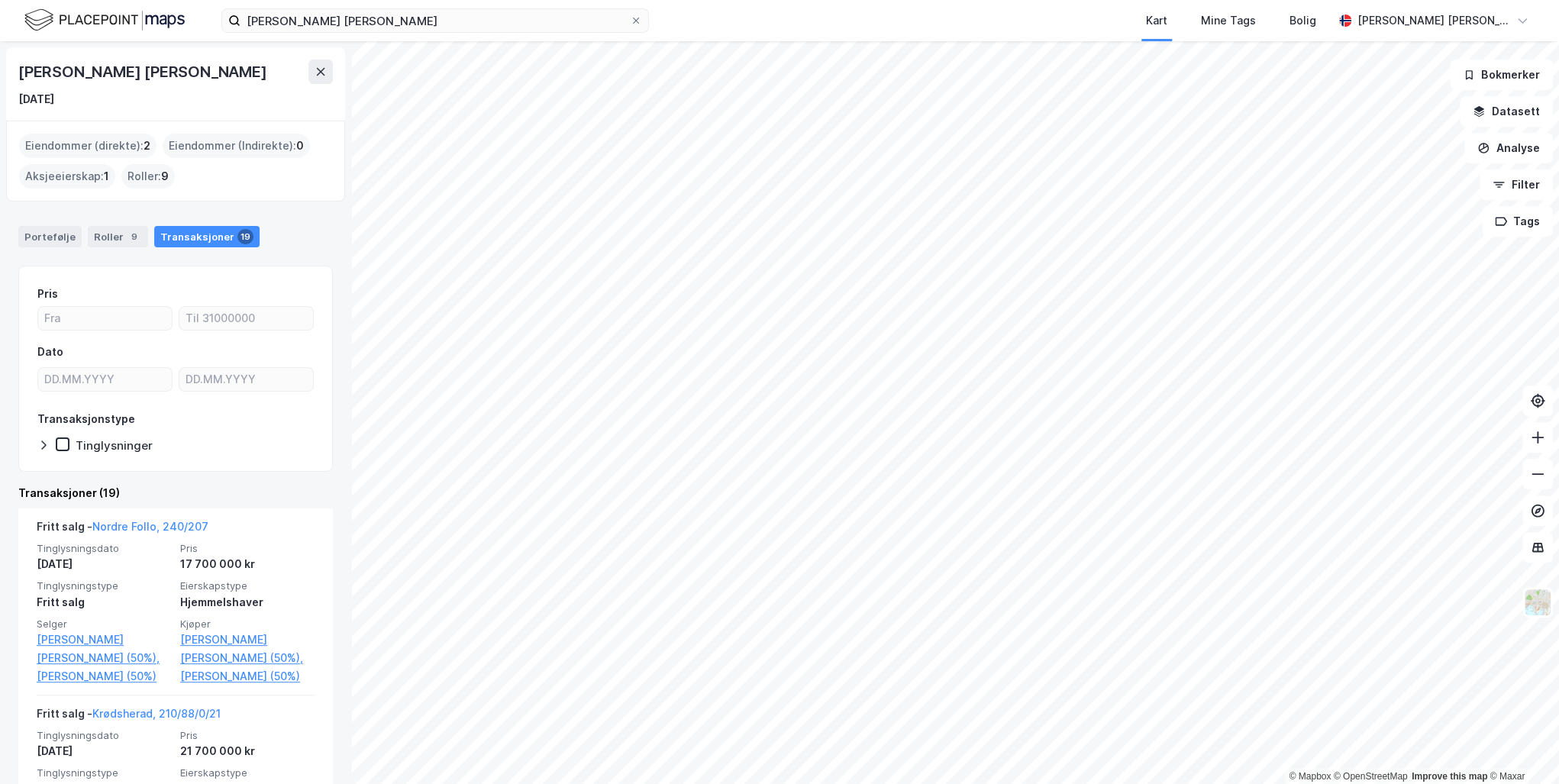
click at [99, 667] on link "[PERSON_NAME] (50%)" at bounding box center [104, 676] width 134 height 19
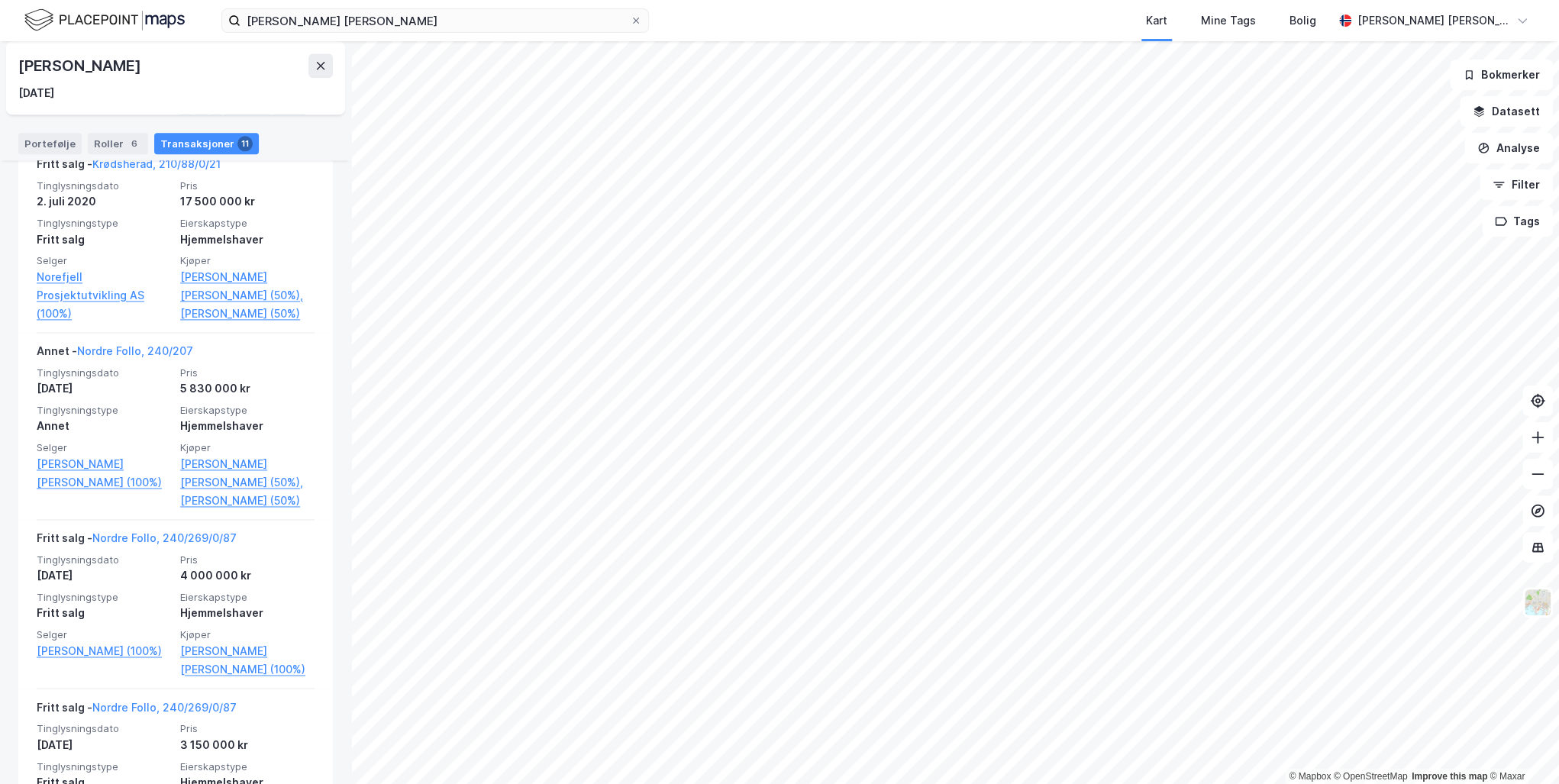
scroll to position [1187, 0]
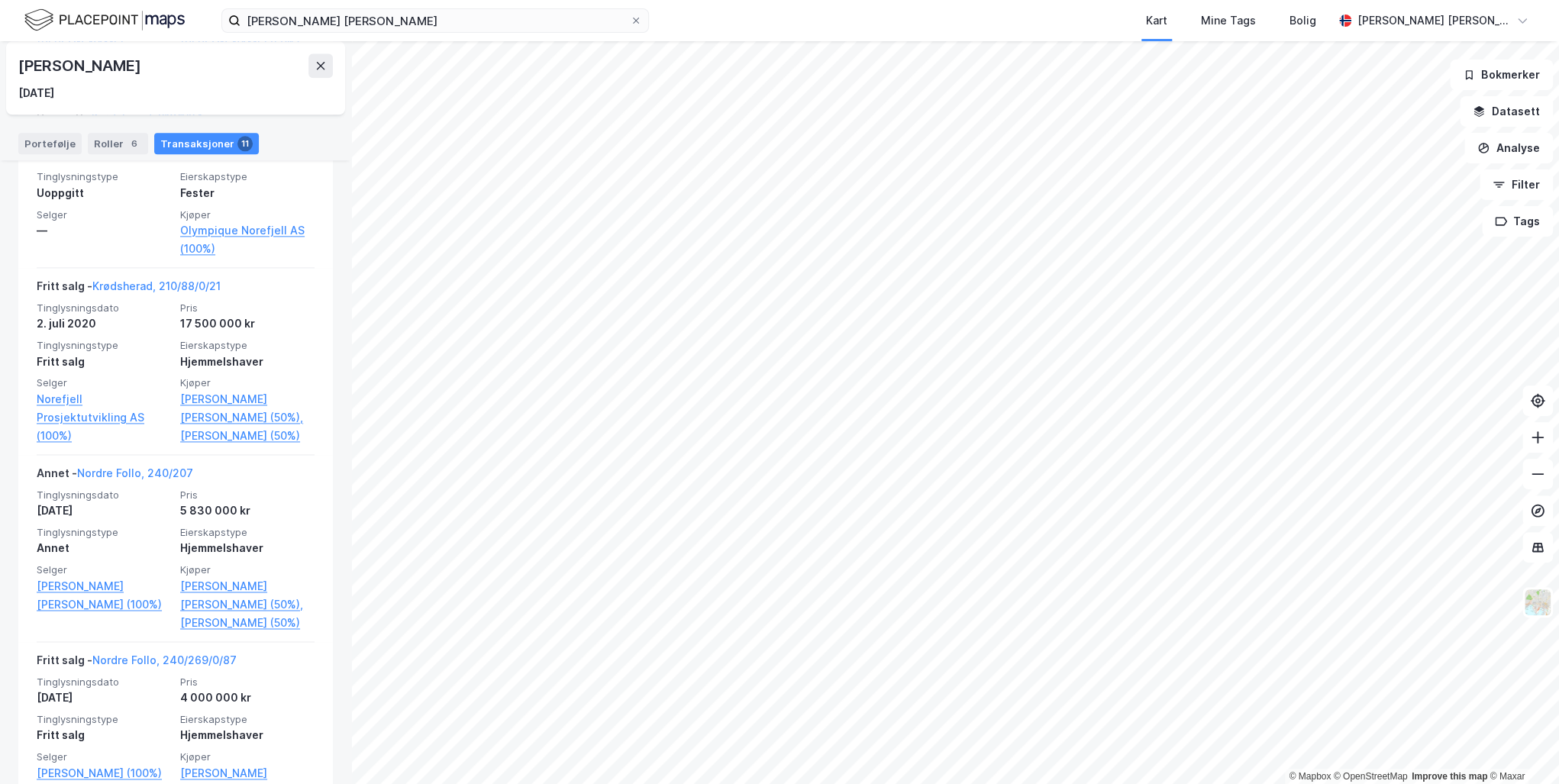
click at [322, 68] on icon at bounding box center [320, 65] width 12 height 12
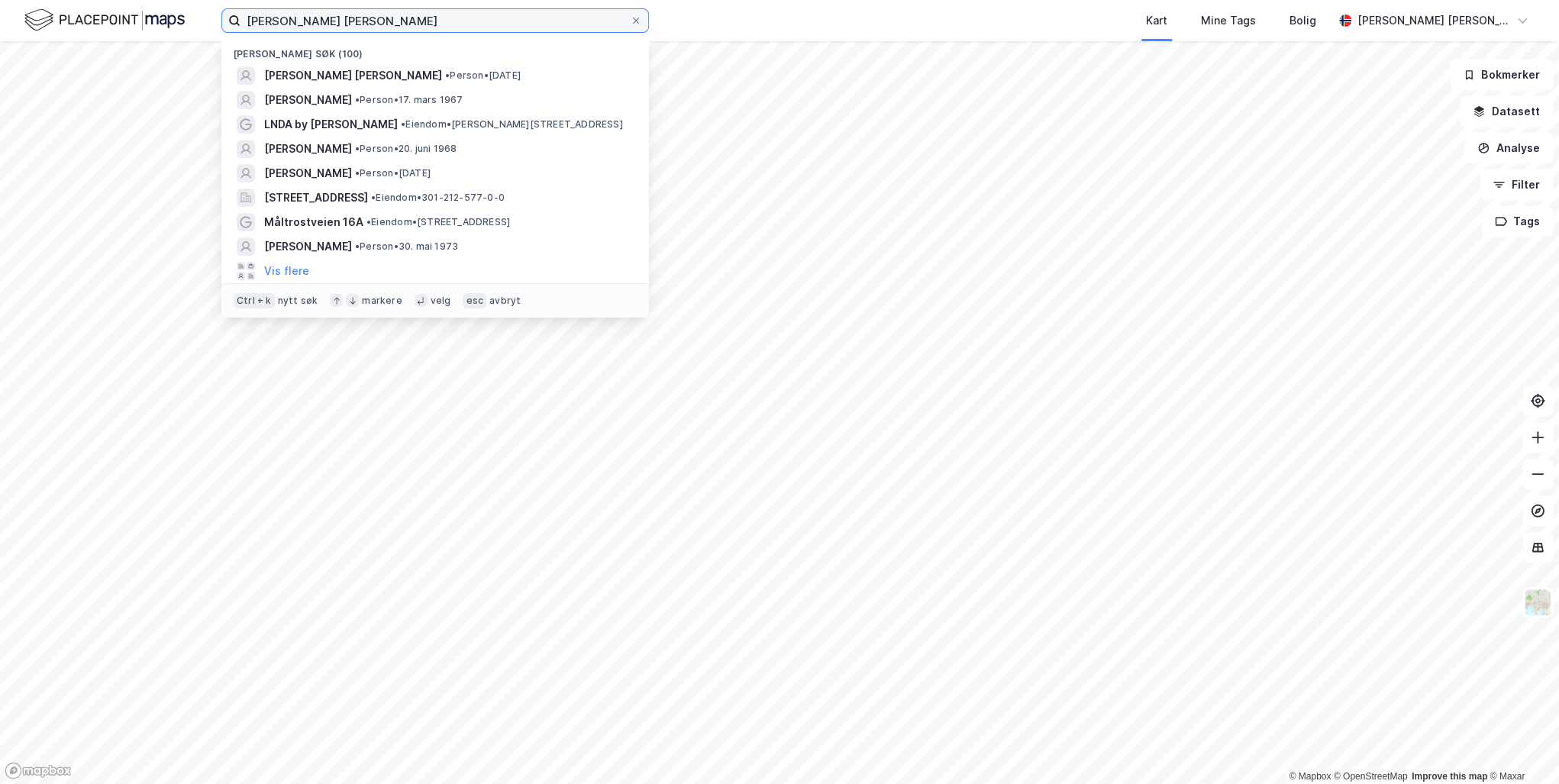
drag, startPoint x: 369, startPoint y: 21, endPoint x: 124, endPoint y: 18, distance: 245.0
click at [124, 18] on div "[PERSON_NAME] [PERSON_NAME] Nylige søk (100) [PERSON_NAME] [PERSON_NAME] • Pers…" at bounding box center [779, 20] width 1559 height 42
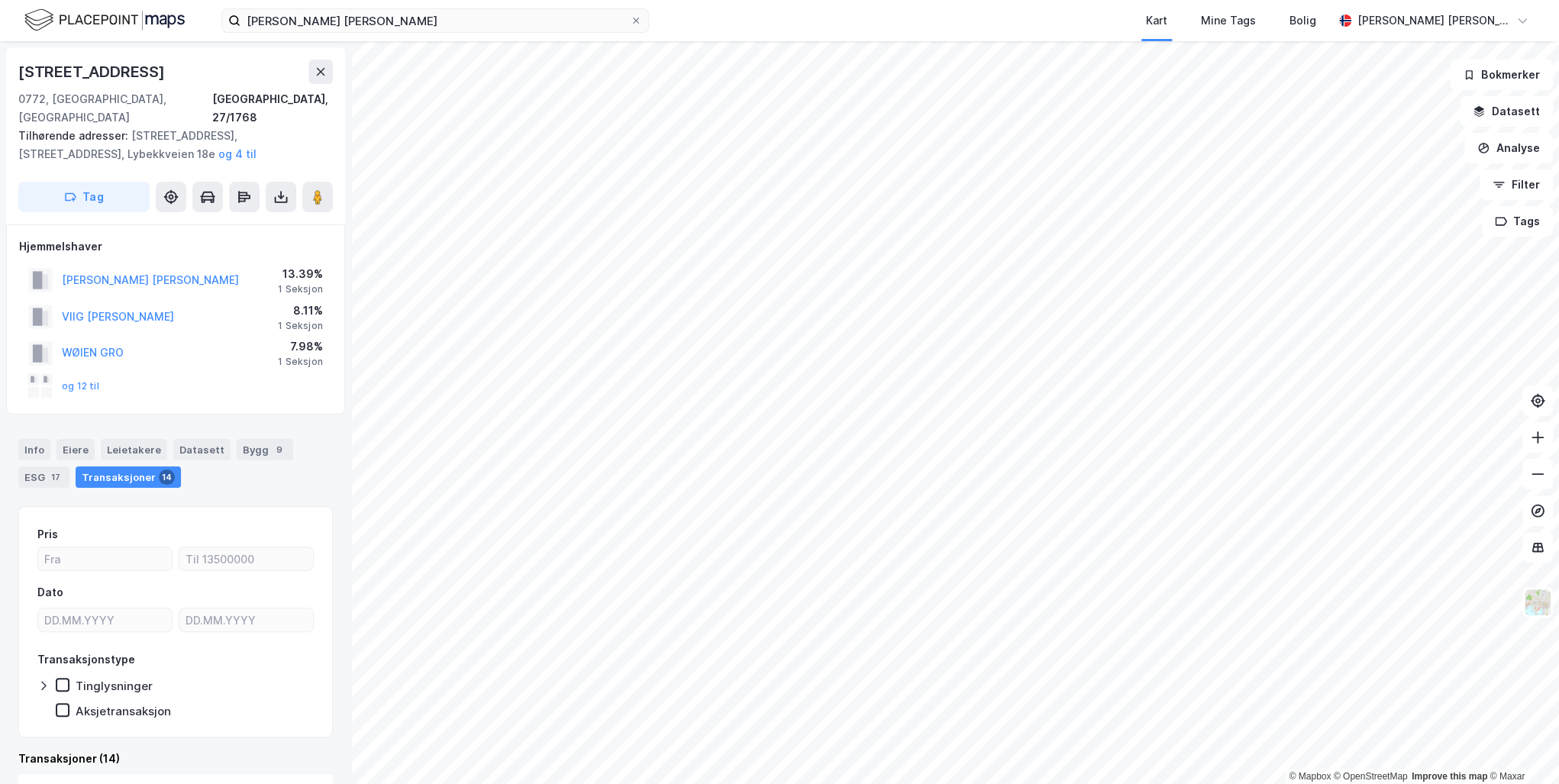
click at [0, 0] on button "og 12 til" at bounding box center [0, 0] width 0 height 0
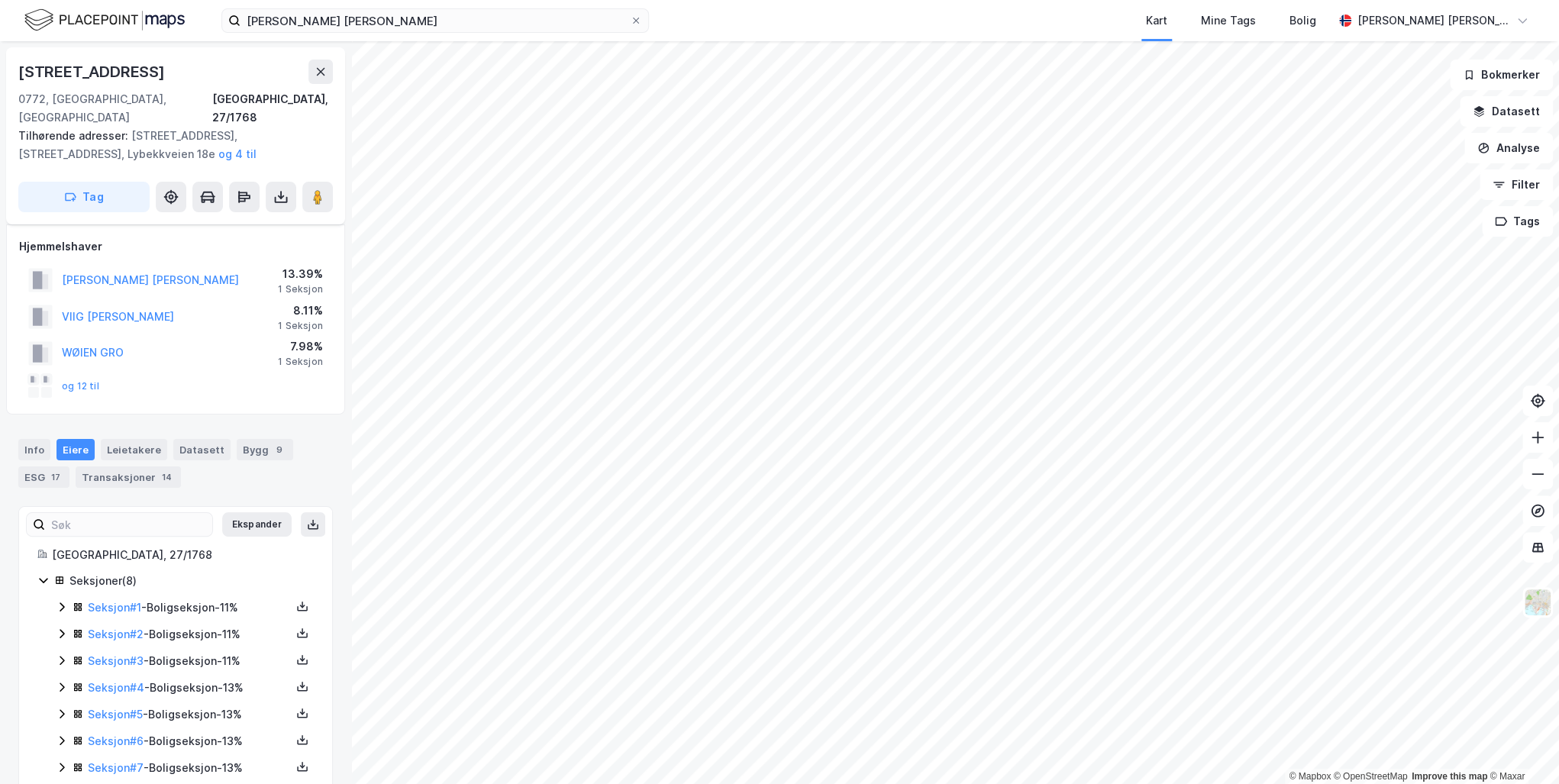
scroll to position [40, 0]
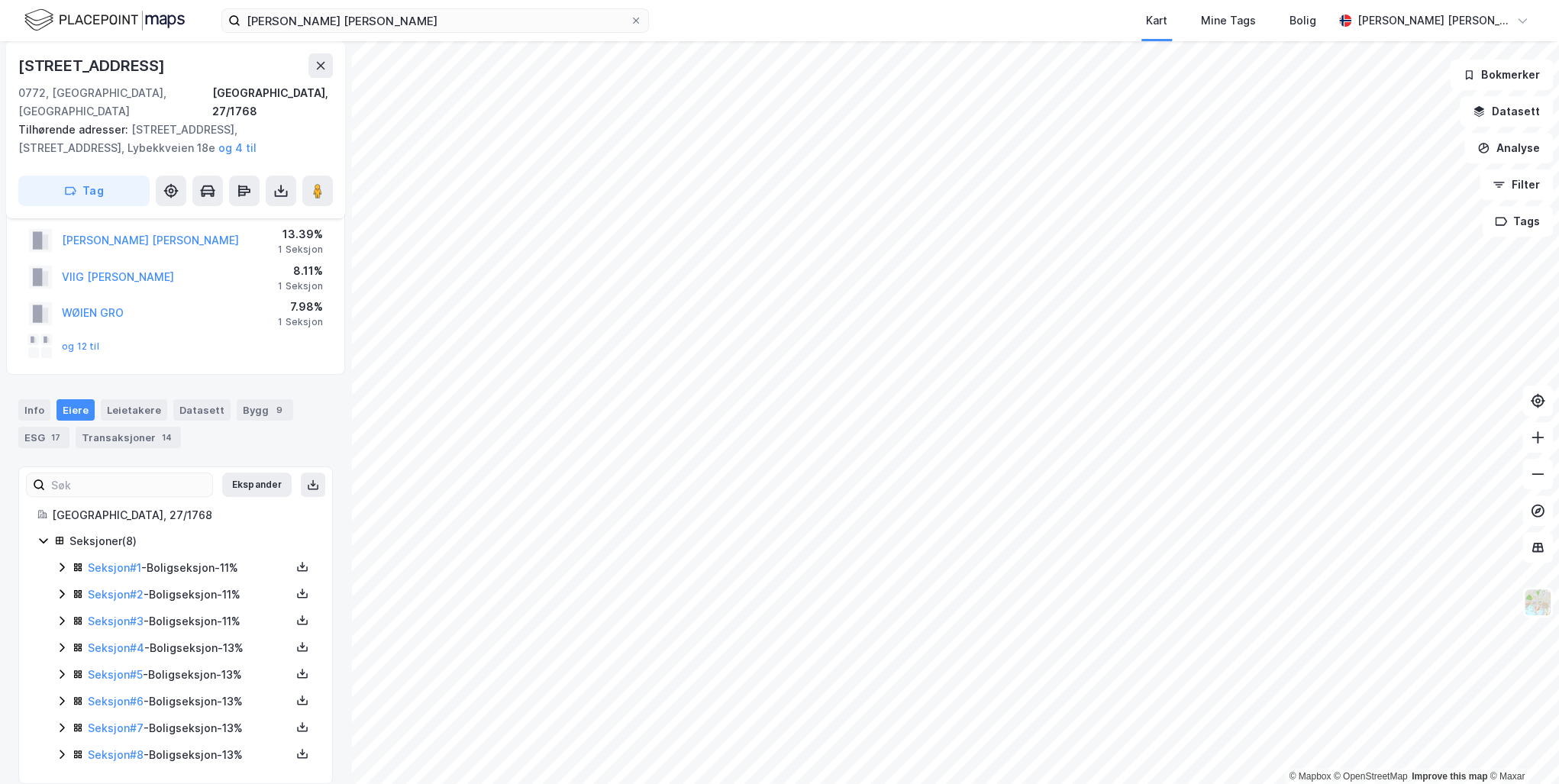
click at [60, 561] on icon at bounding box center [62, 567] width 12 height 12
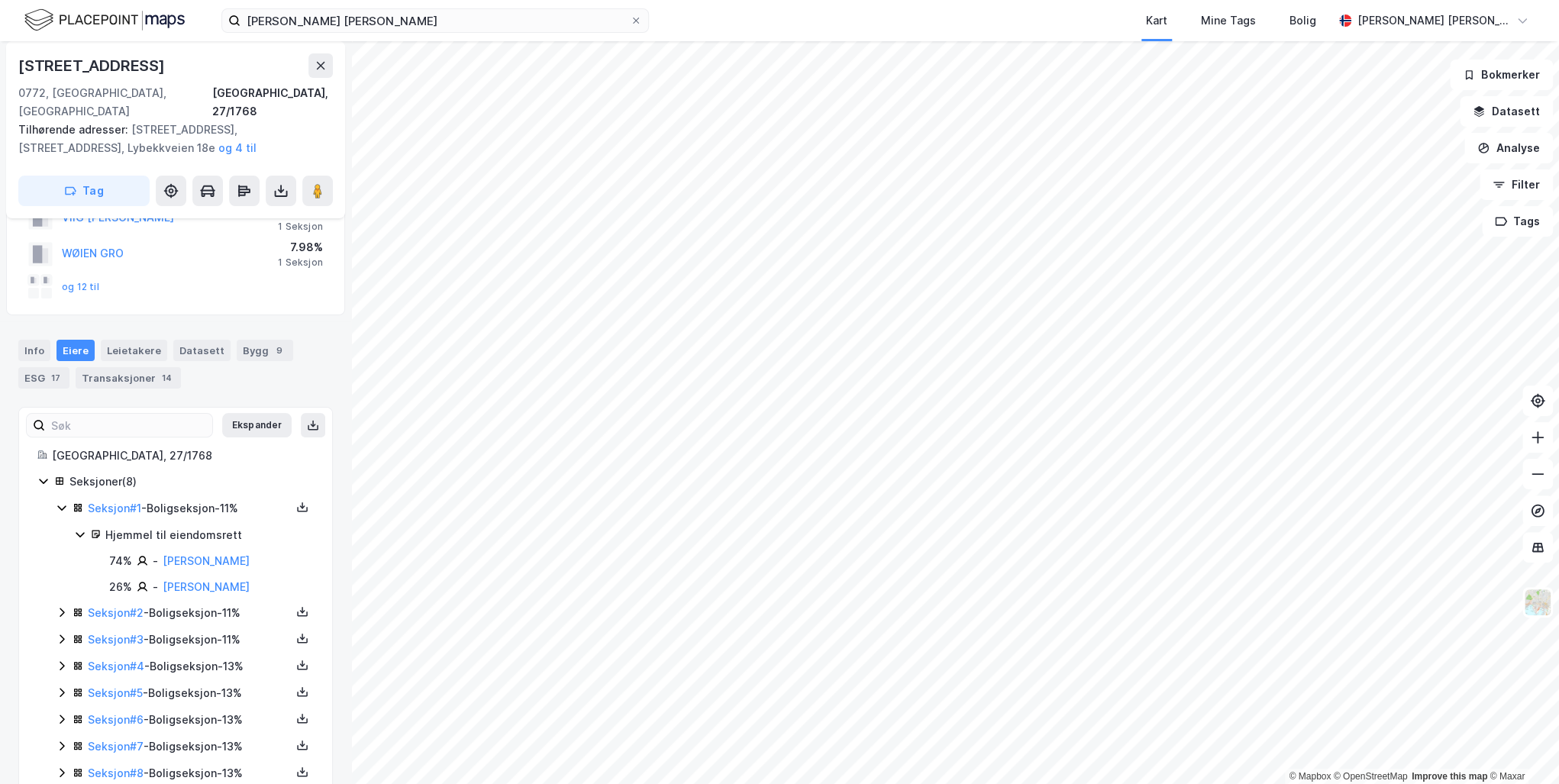
scroll to position [117, 0]
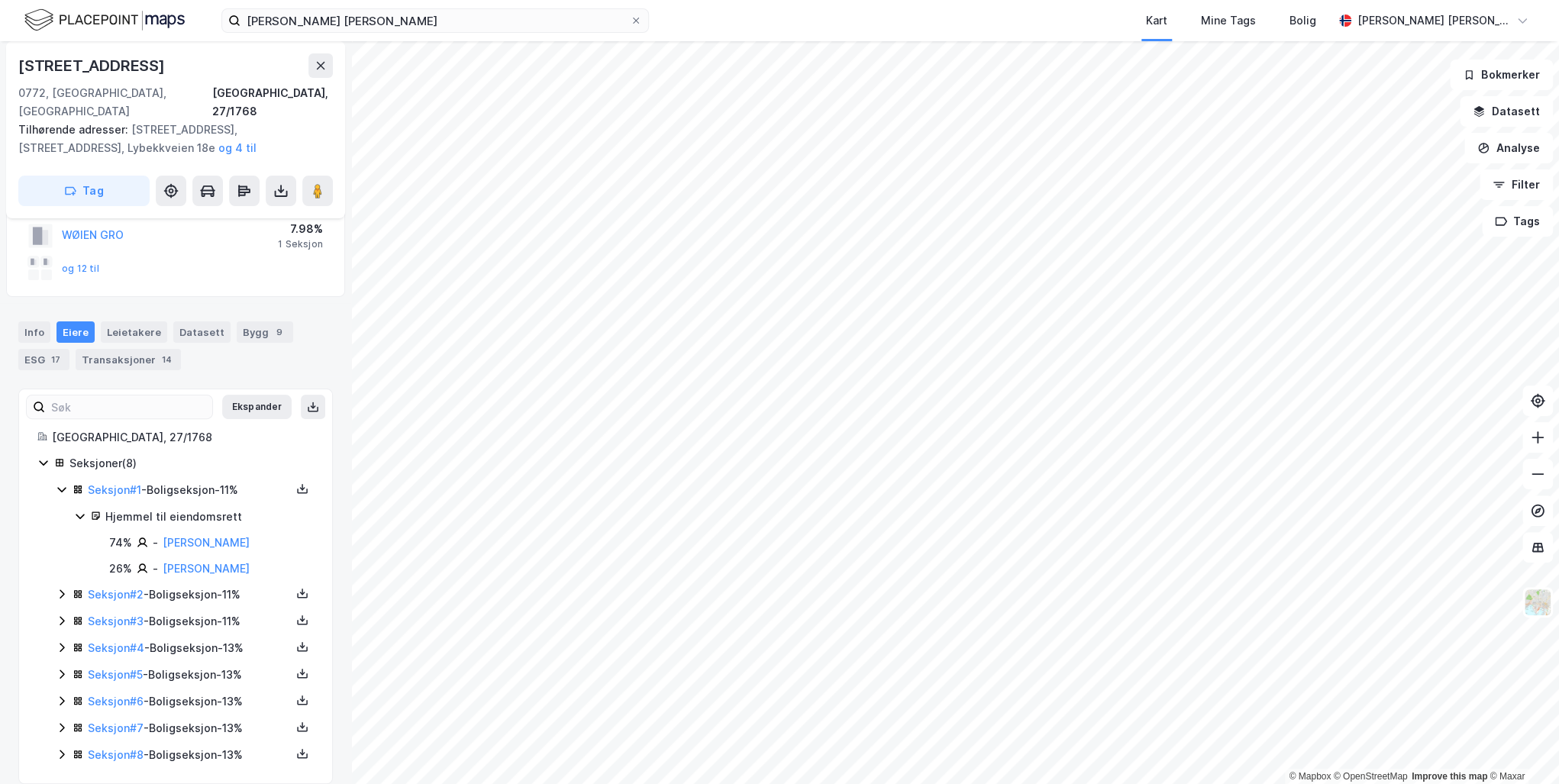
click at [64, 588] on icon at bounding box center [62, 594] width 12 height 12
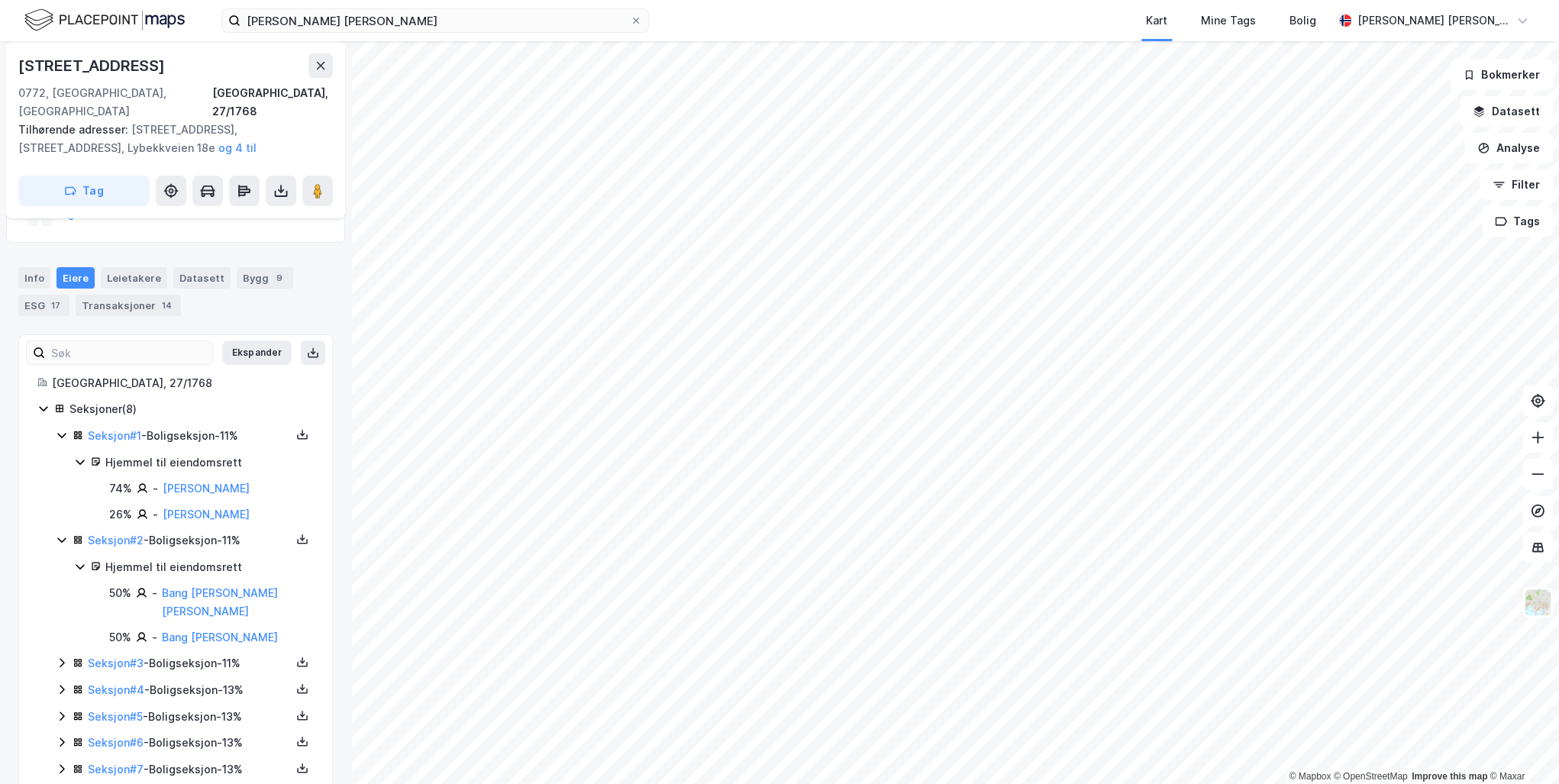
scroll to position [195, 0]
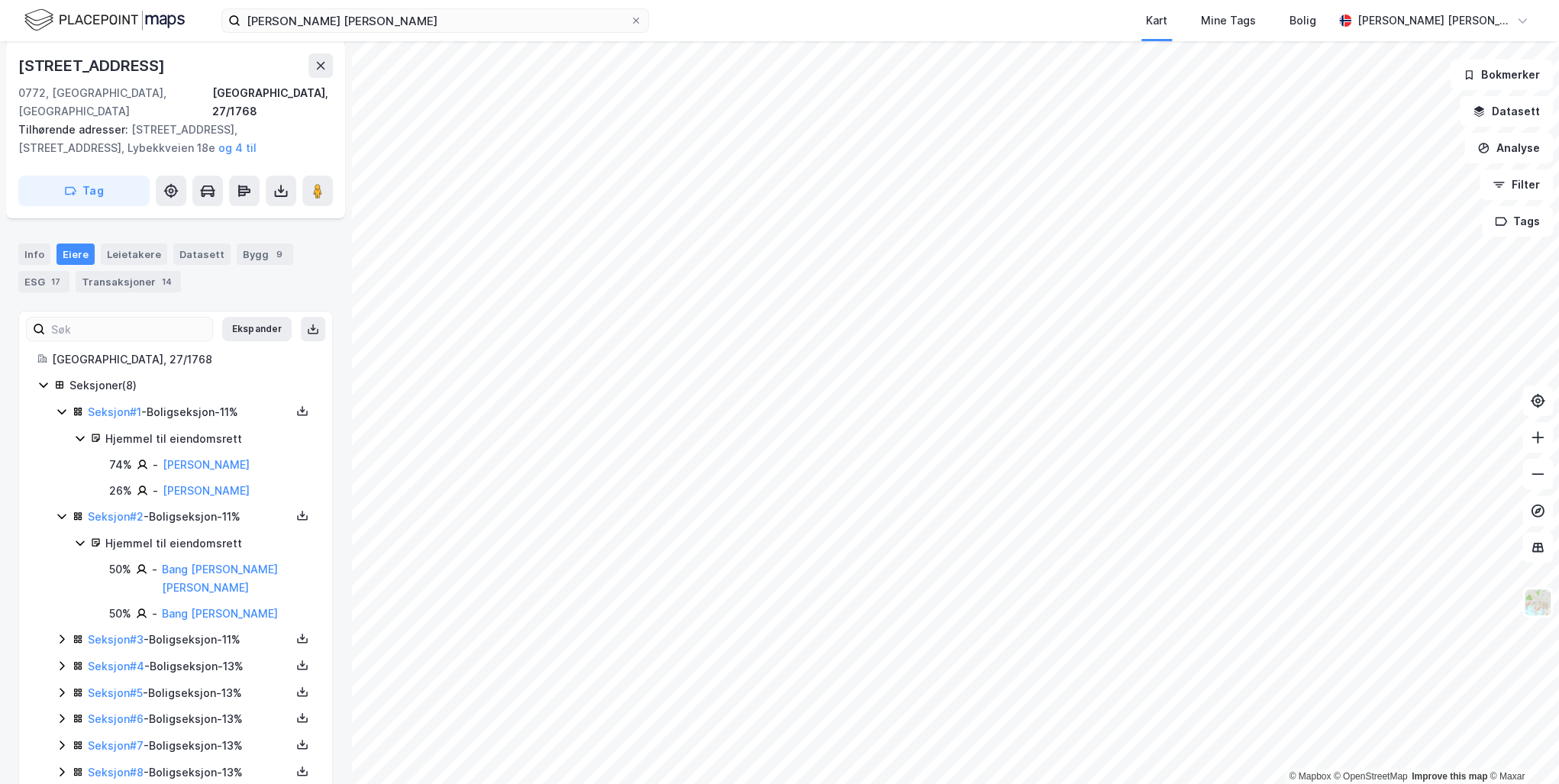
click at [59, 633] on icon at bounding box center [62, 639] width 12 height 12
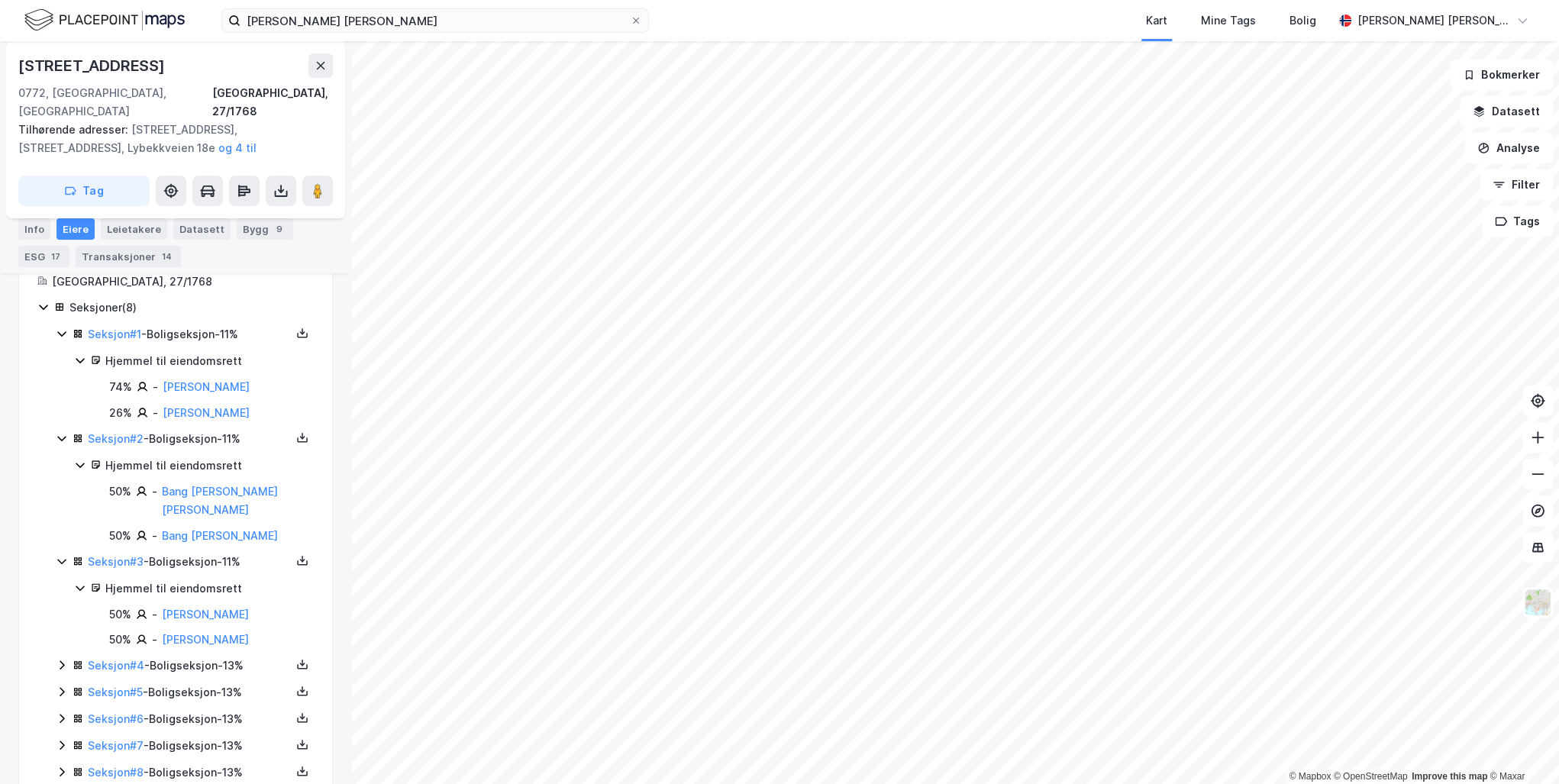
click at [59, 658] on icon at bounding box center [62, 664] width 12 height 12
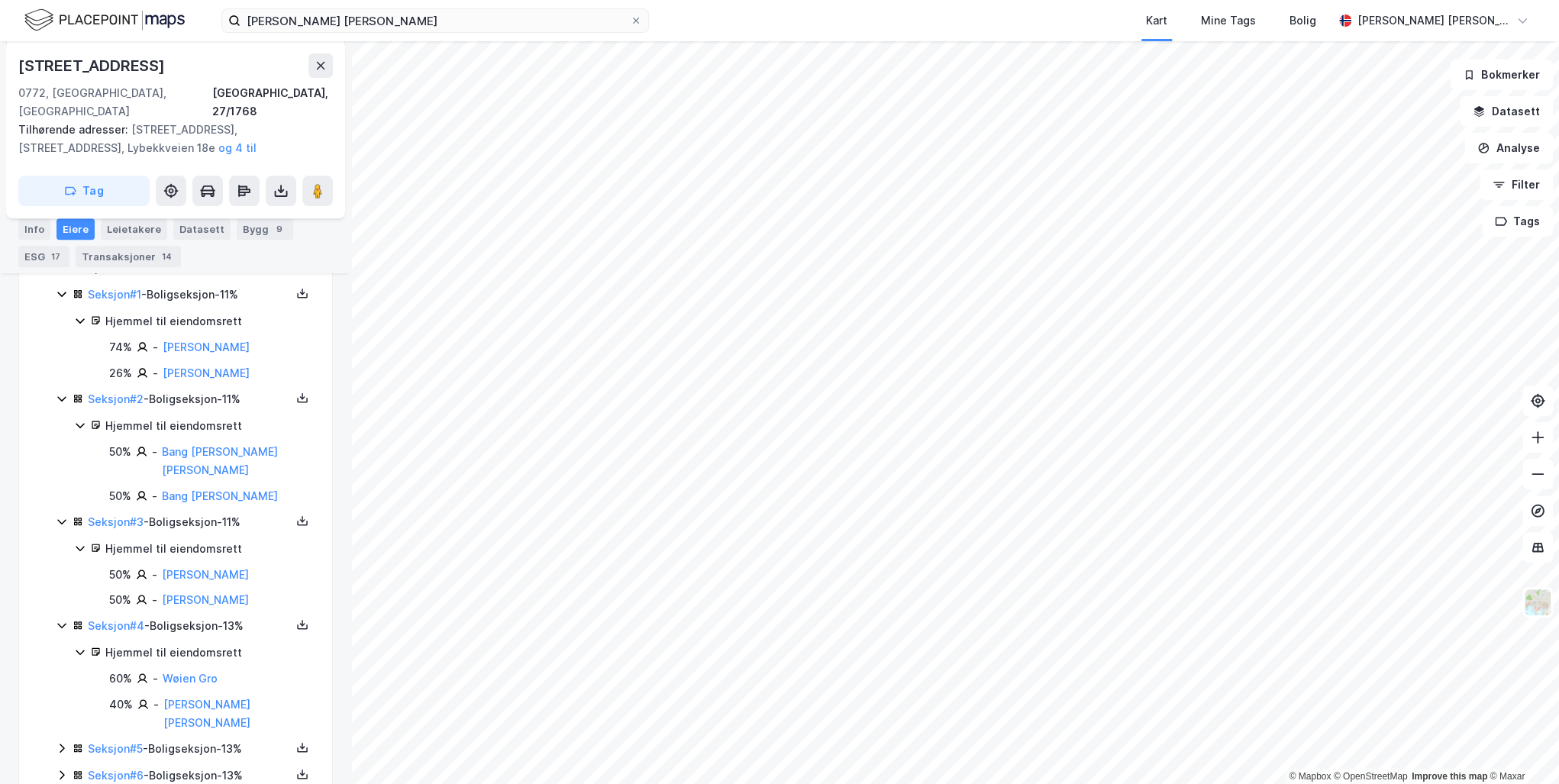
scroll to position [351, 0]
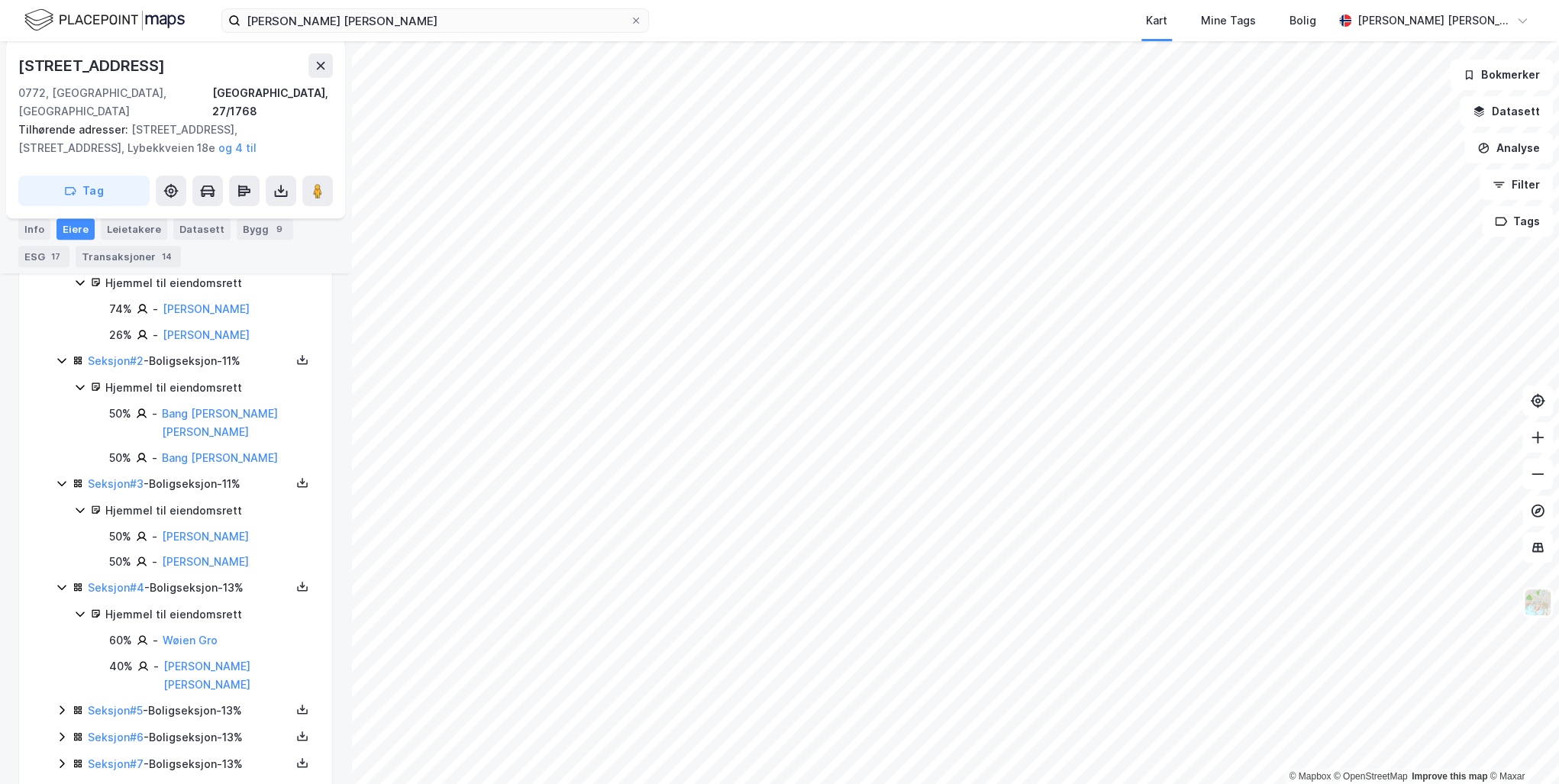
click at [58, 703] on icon at bounding box center [62, 709] width 12 height 12
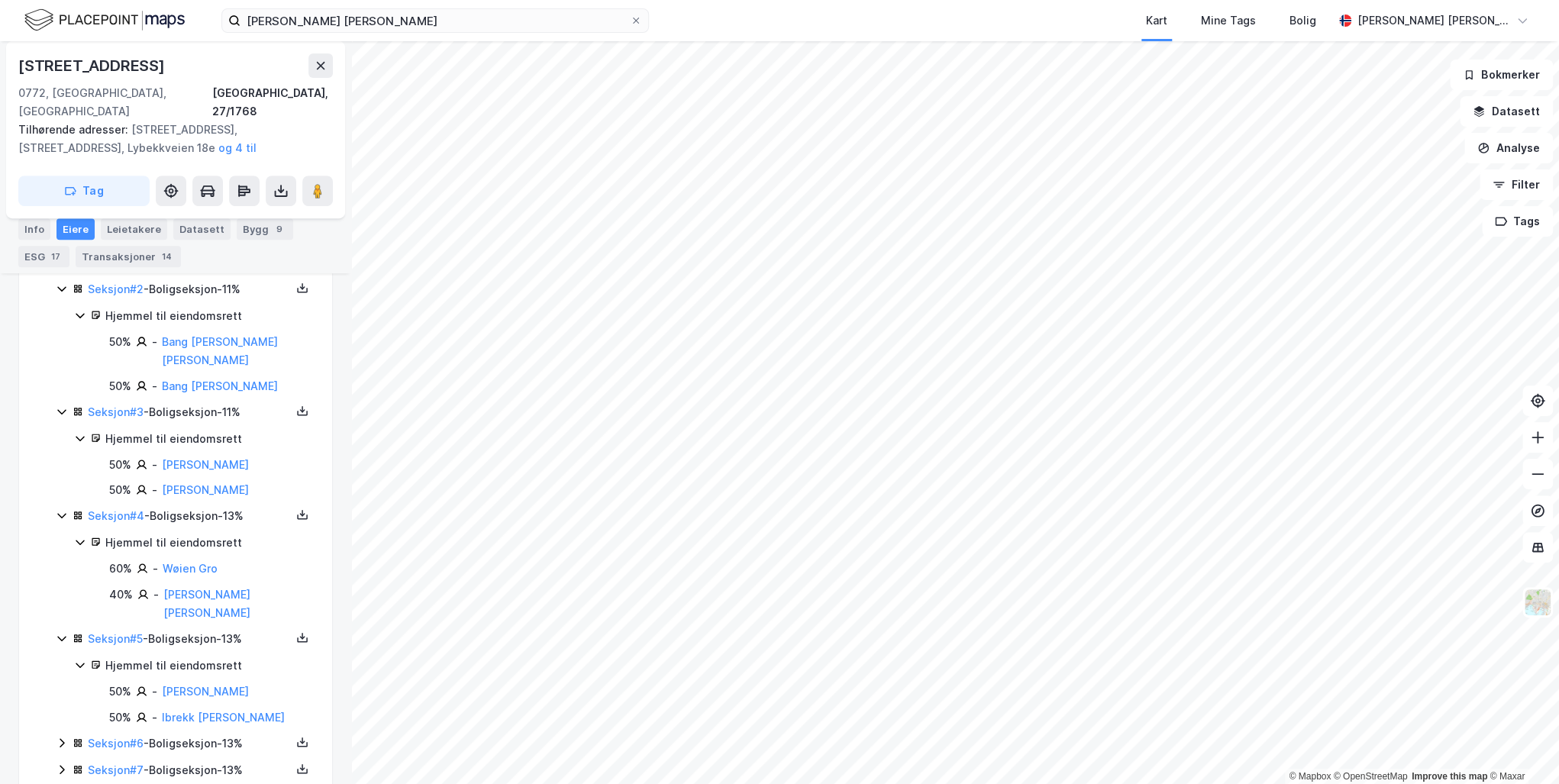
scroll to position [429, 0]
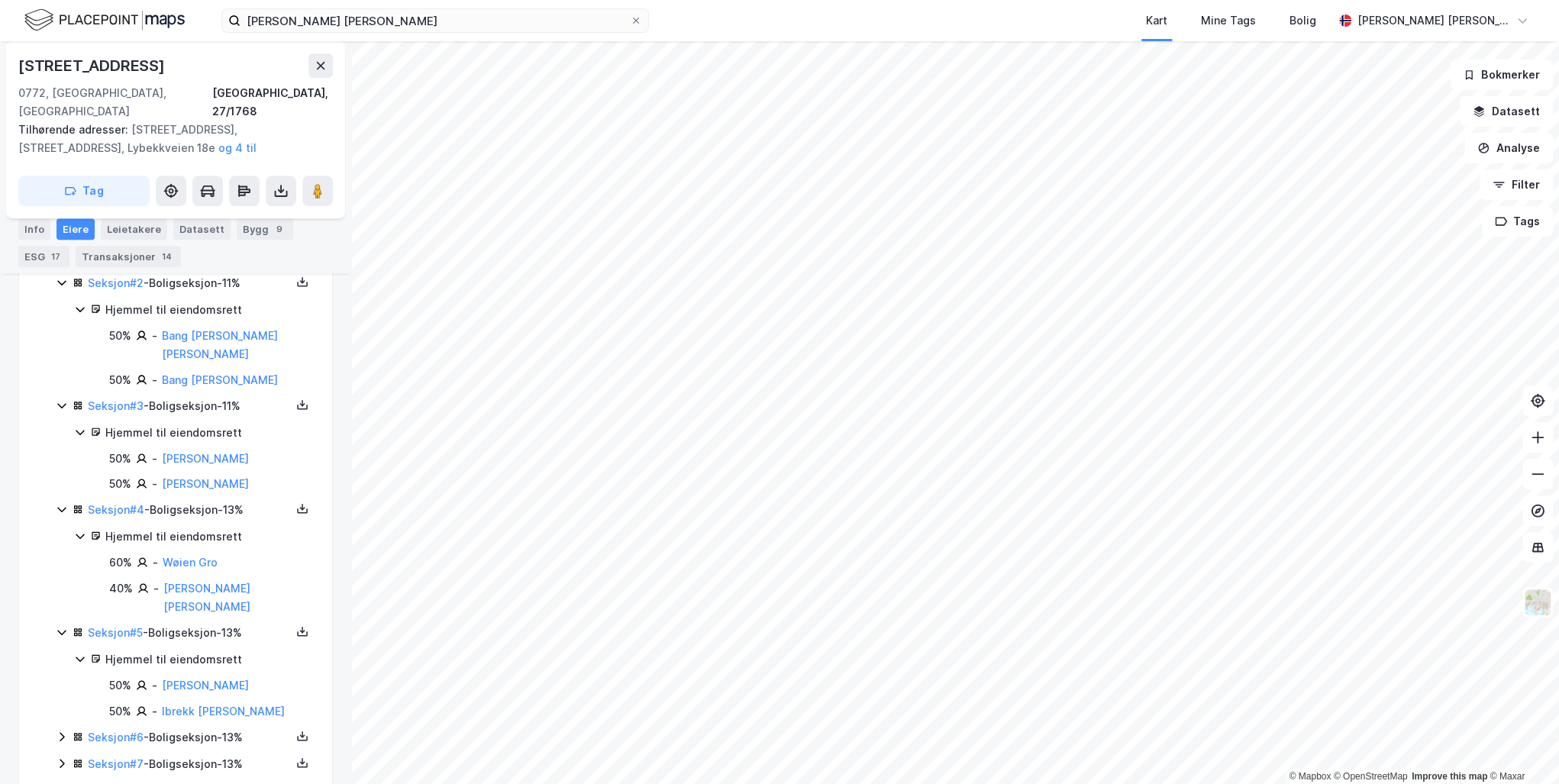
click at [207, 704] on link "Ibrekk [PERSON_NAME]" at bounding box center [223, 710] width 123 height 13
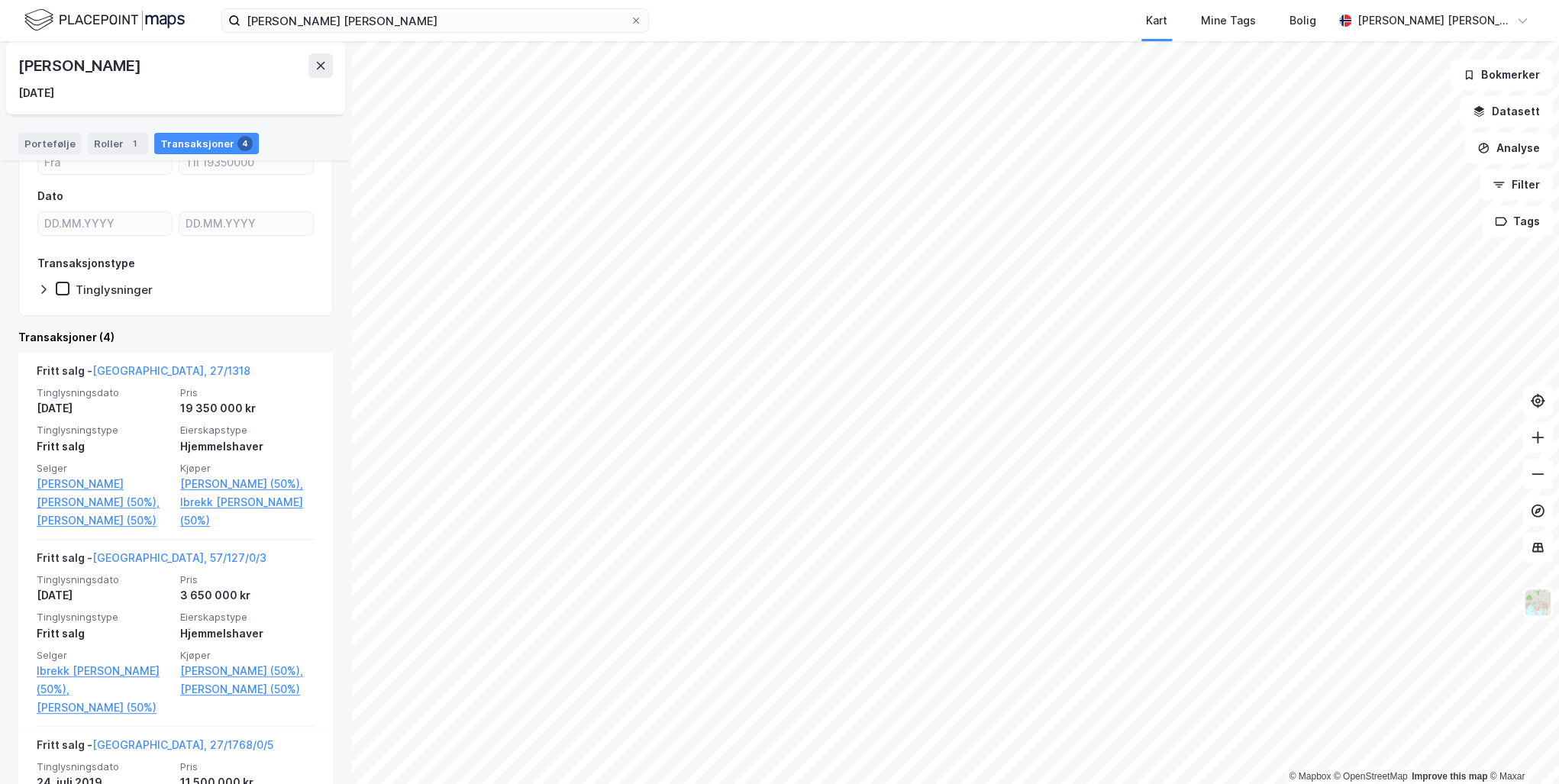
scroll to position [183, 0]
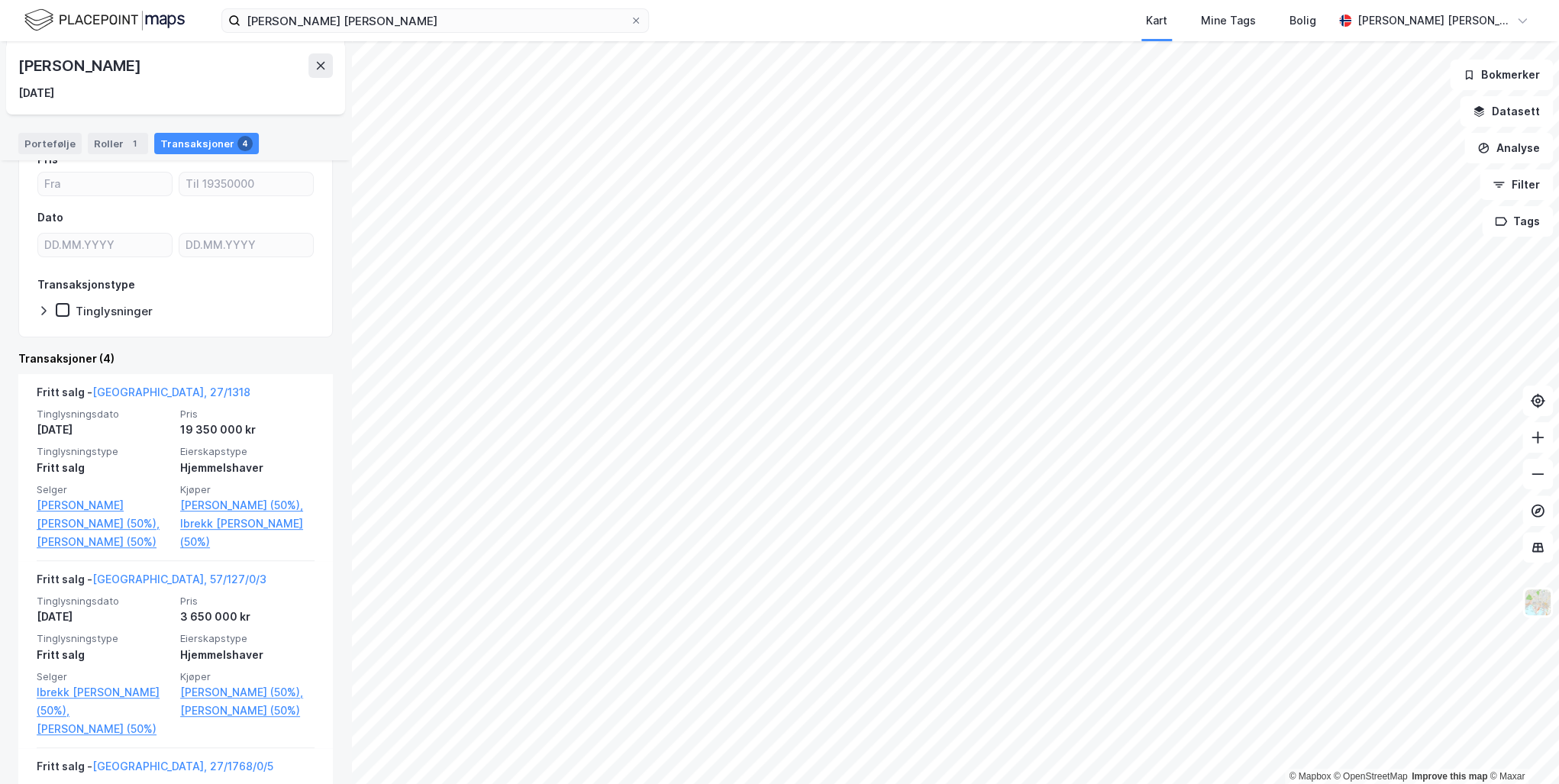
click at [127, 390] on link "[GEOGRAPHIC_DATA], 27/1318" at bounding box center [172, 392] width 158 height 13
